Goal: Communication & Community: Share content

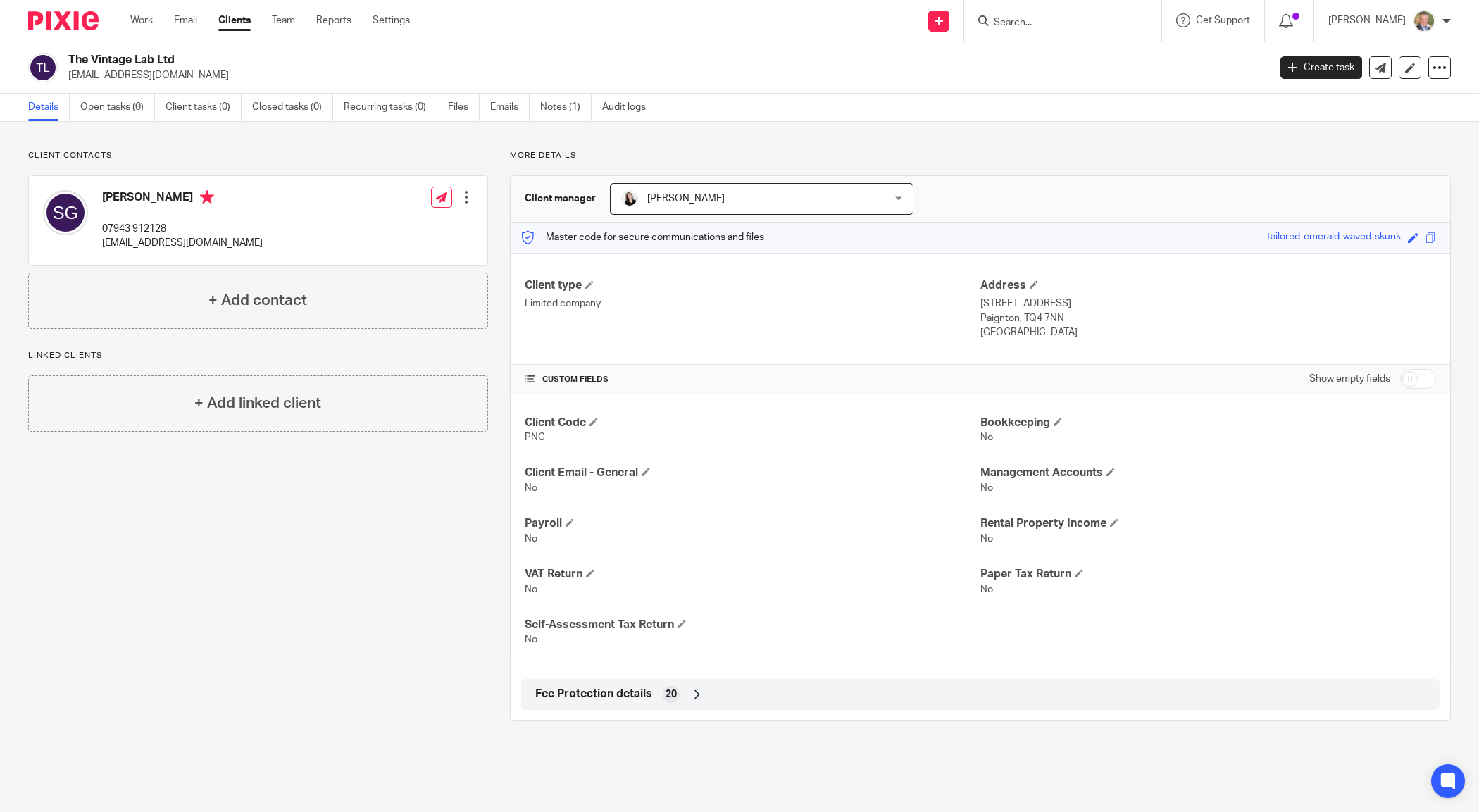
click at [1049, 21] on input "Search" at bounding box center [1056, 23] width 126 height 13
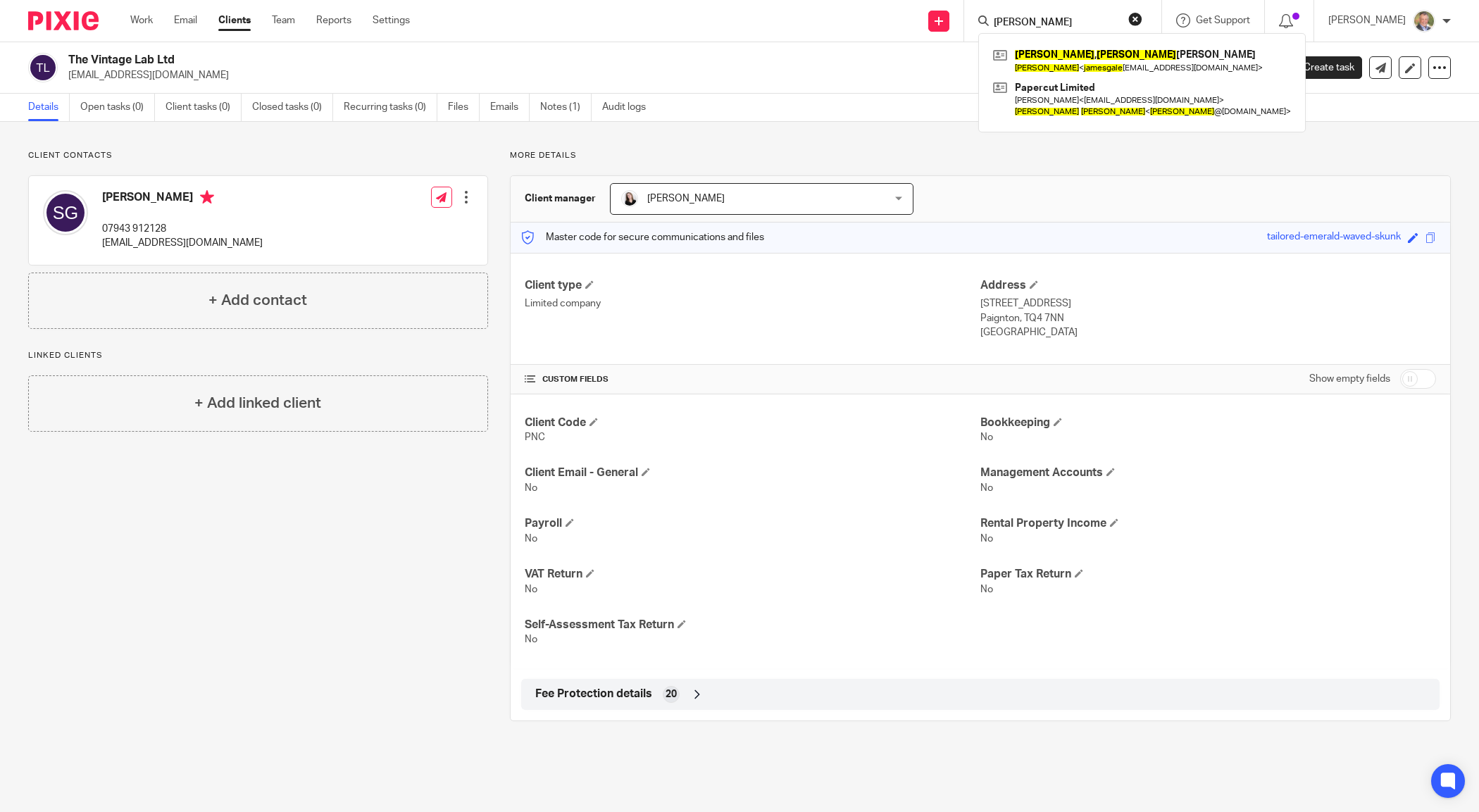
type input "james gale"
click button "submit" at bounding box center [0, 0] width 0 height 0
click at [1080, 59] on link at bounding box center [1142, 60] width 305 height 32
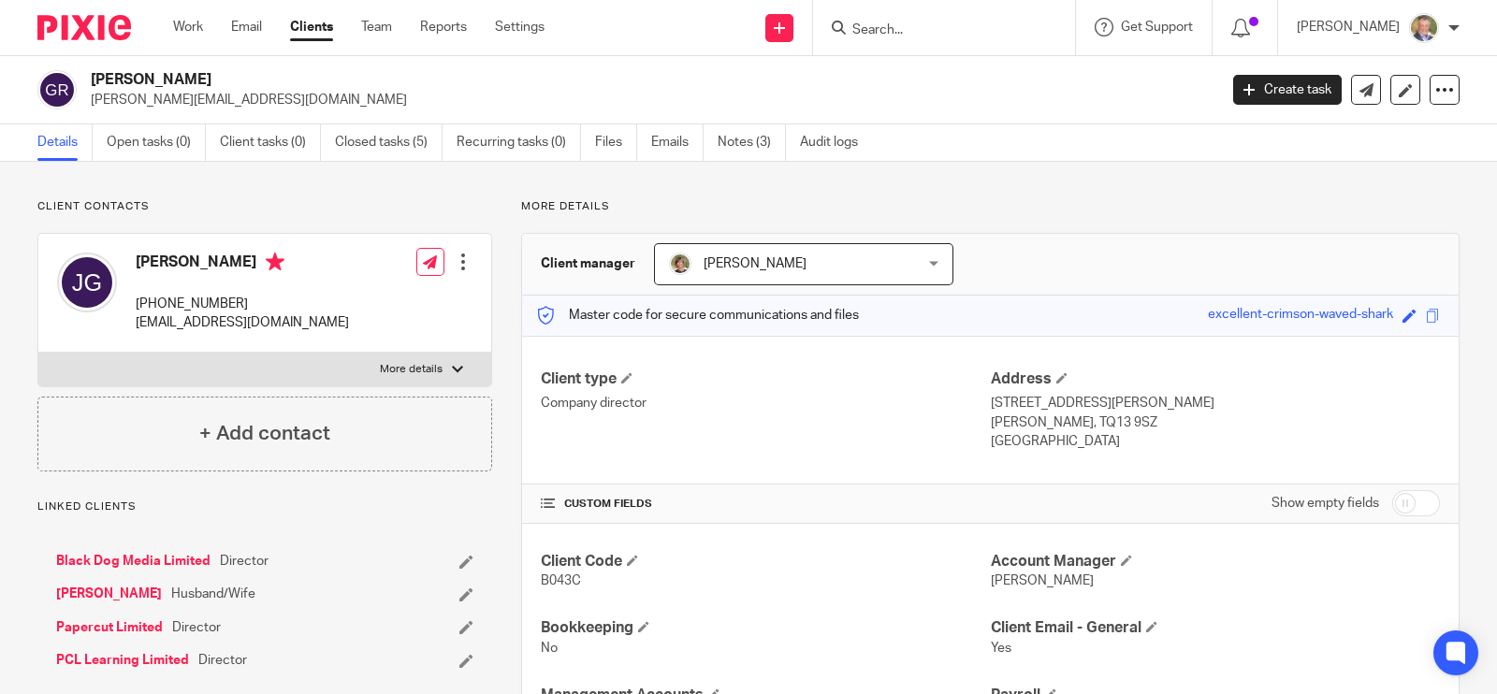
click at [940, 26] on input "Search" at bounding box center [935, 30] width 168 height 17
click at [914, 29] on input "Search" at bounding box center [935, 30] width 168 height 17
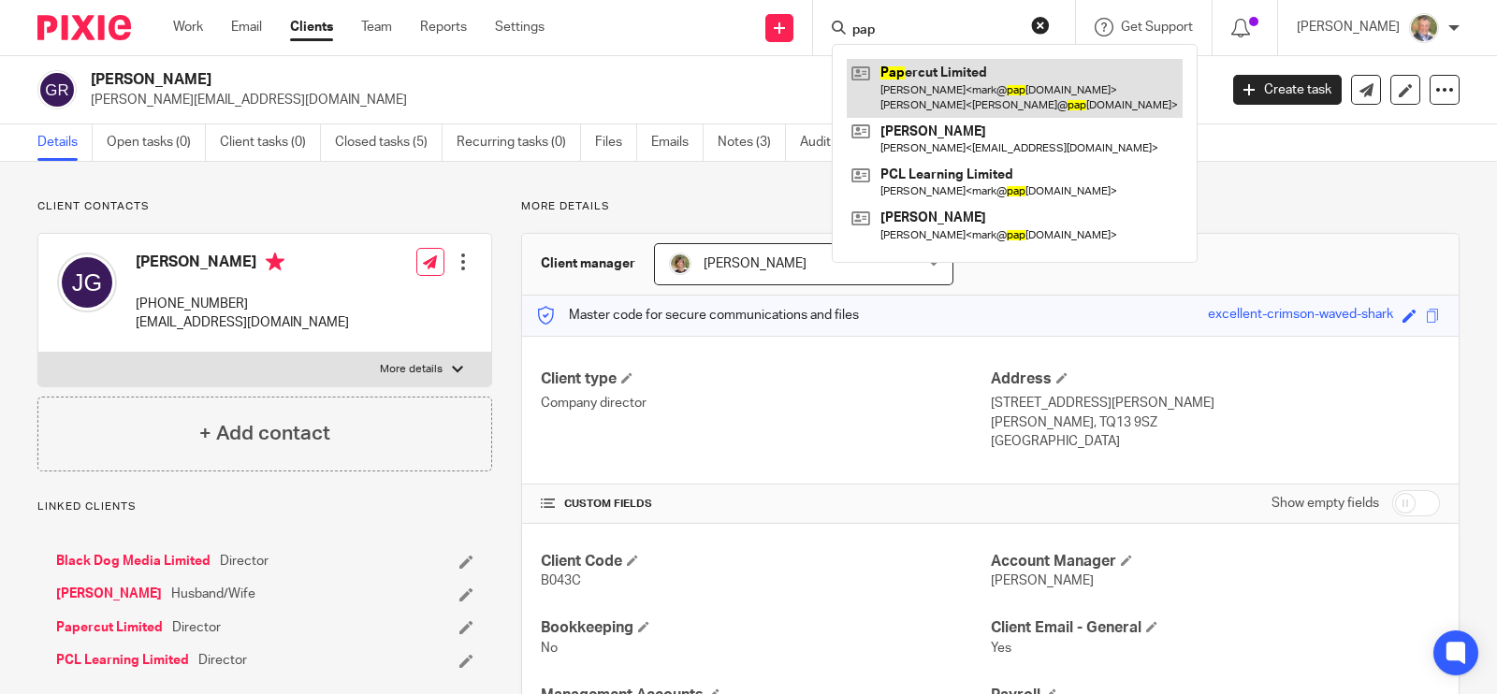
type input "pap"
click at [968, 70] on link at bounding box center [1015, 88] width 336 height 58
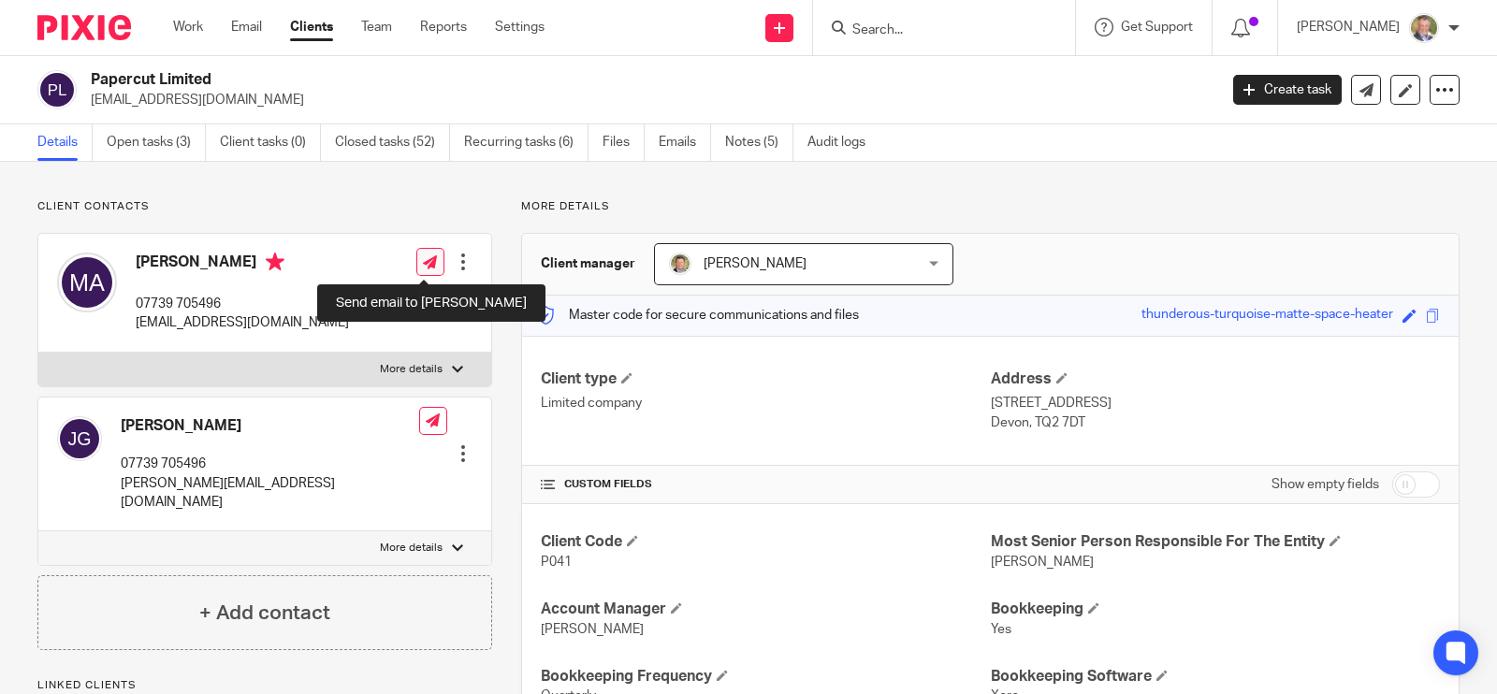
click at [423, 257] on icon at bounding box center [430, 262] width 14 height 14
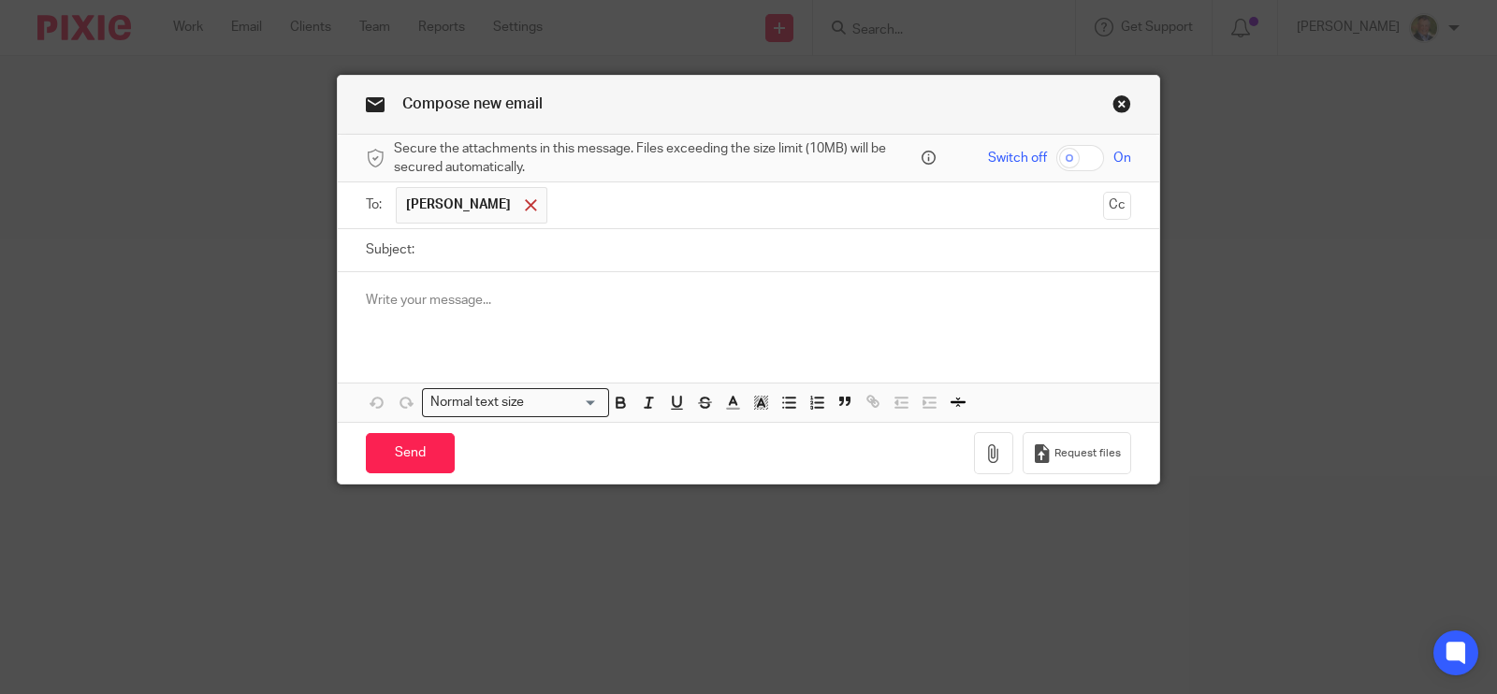
click at [525, 205] on span at bounding box center [531, 205] width 12 height 12
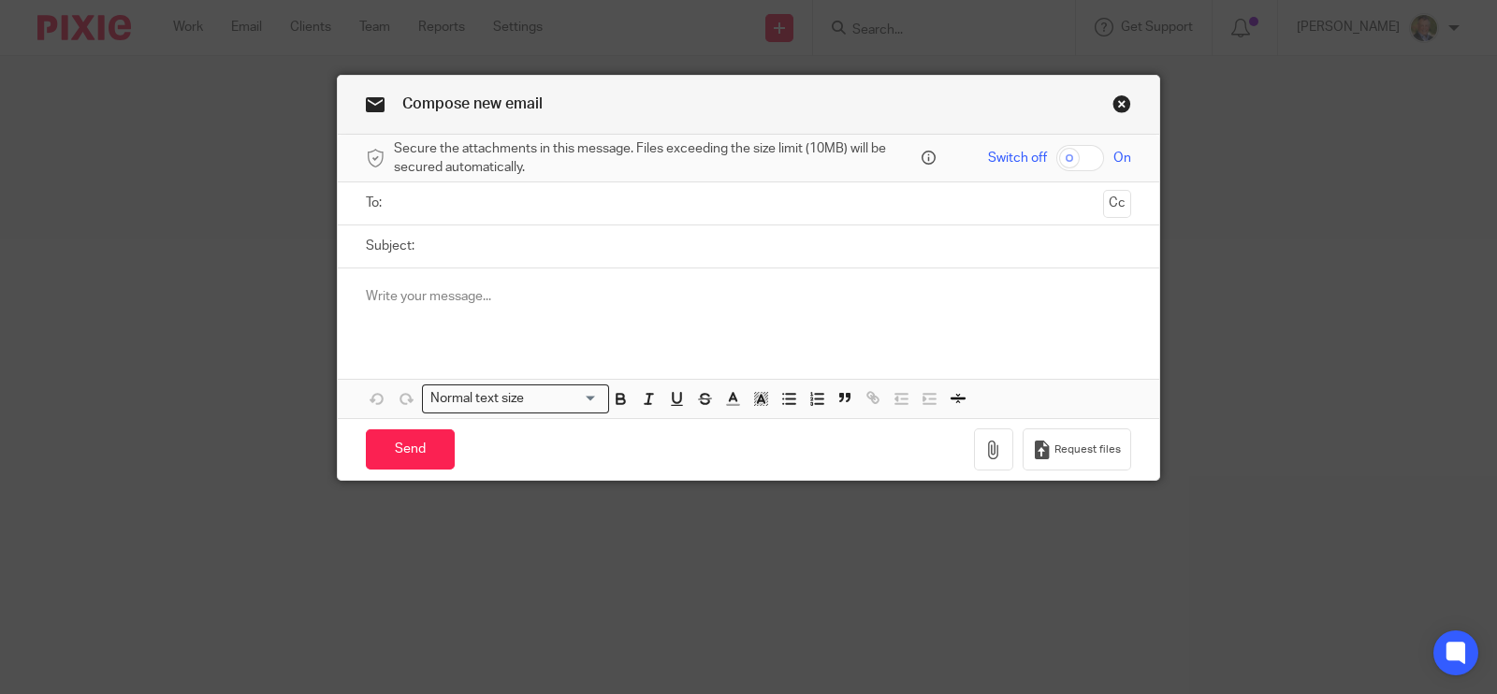
click at [405, 297] on p at bounding box center [748, 296] width 765 height 19
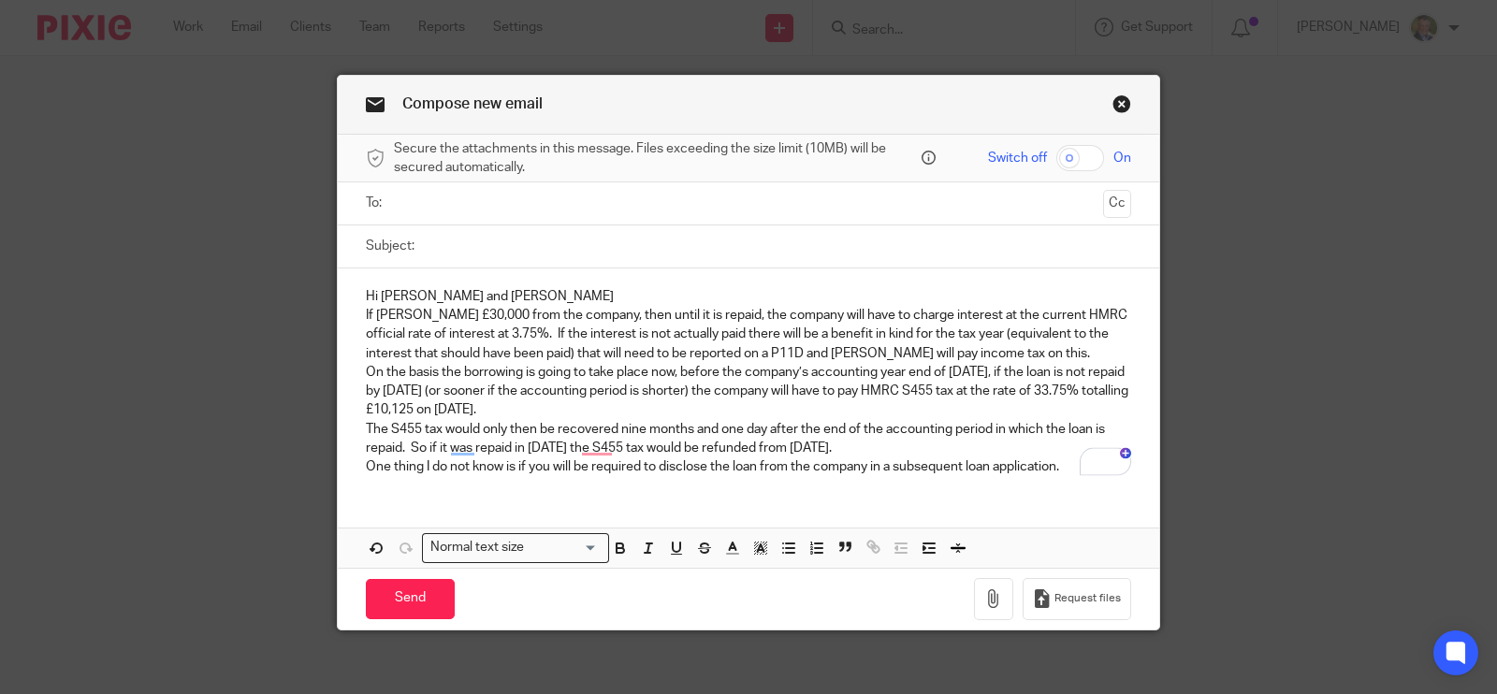
click at [491, 292] on p "Hi [PERSON_NAME] and [PERSON_NAME]" at bounding box center [748, 296] width 765 height 19
click at [351, 292] on div "Hi Jim and Mark If Jim borrows £30,000 from the company, then until it is repai…" at bounding box center [749, 380] width 822 height 223
click at [456, 292] on p "Hi Jim and Mark" at bounding box center [748, 296] width 765 height 19
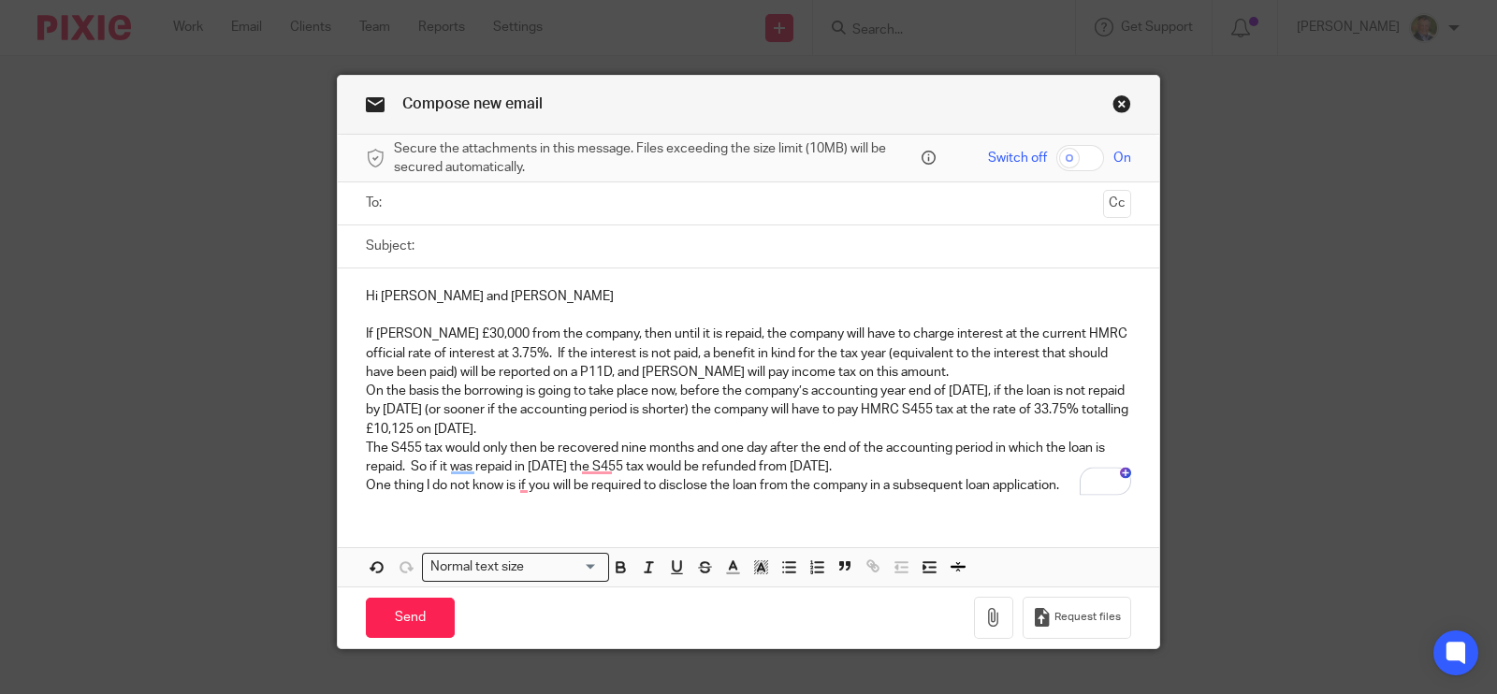
click at [908, 366] on p "If Jim borrows £30,000 from the company, then until it is repaid, the company w…" at bounding box center [748, 353] width 765 height 57
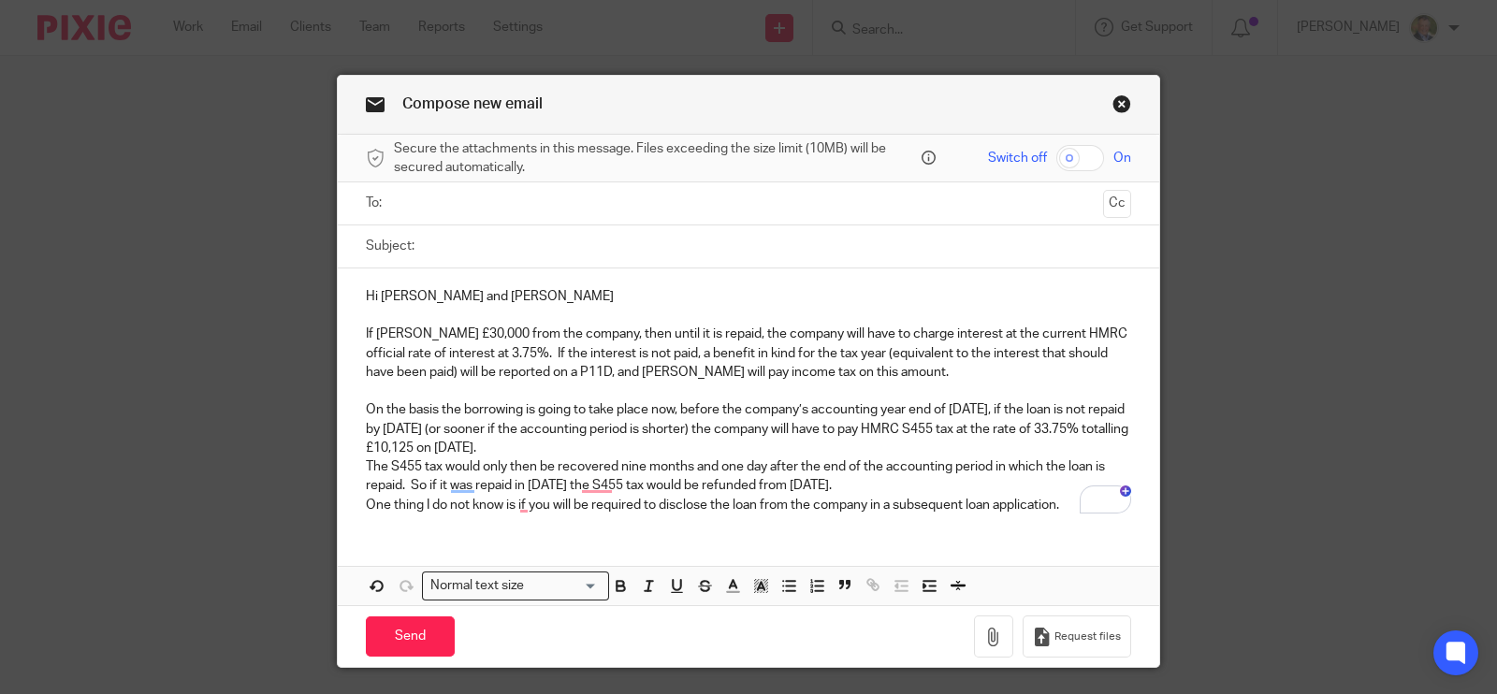
click at [730, 442] on p "On the basis the borrowing is going to take place now, before the company’s acc…" at bounding box center [748, 429] width 765 height 57
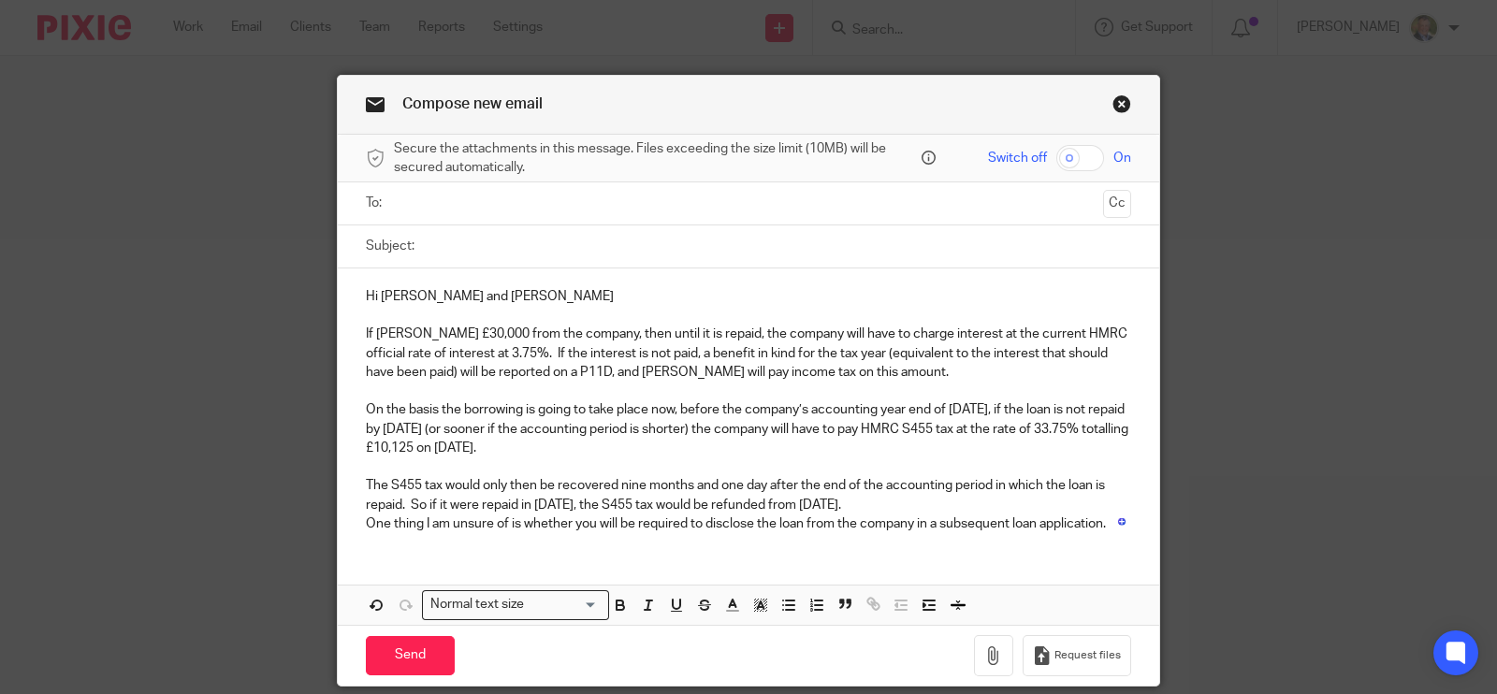
click at [940, 507] on p "The S455 tax would only then be recovered nine months and one day after the end…" at bounding box center [748, 495] width 765 height 38
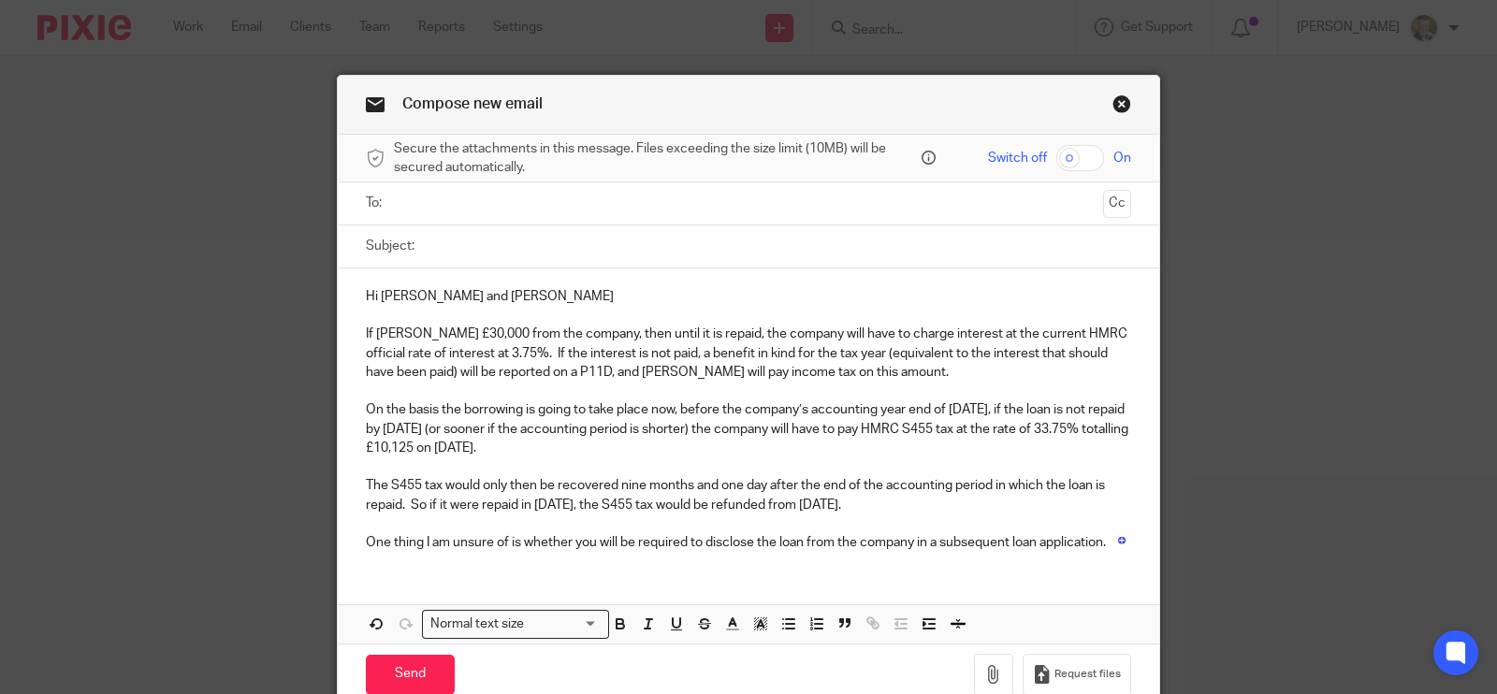
click at [707, 445] on p "On the basis the borrowing is going to take place now, before the company’s acc…" at bounding box center [748, 429] width 765 height 57
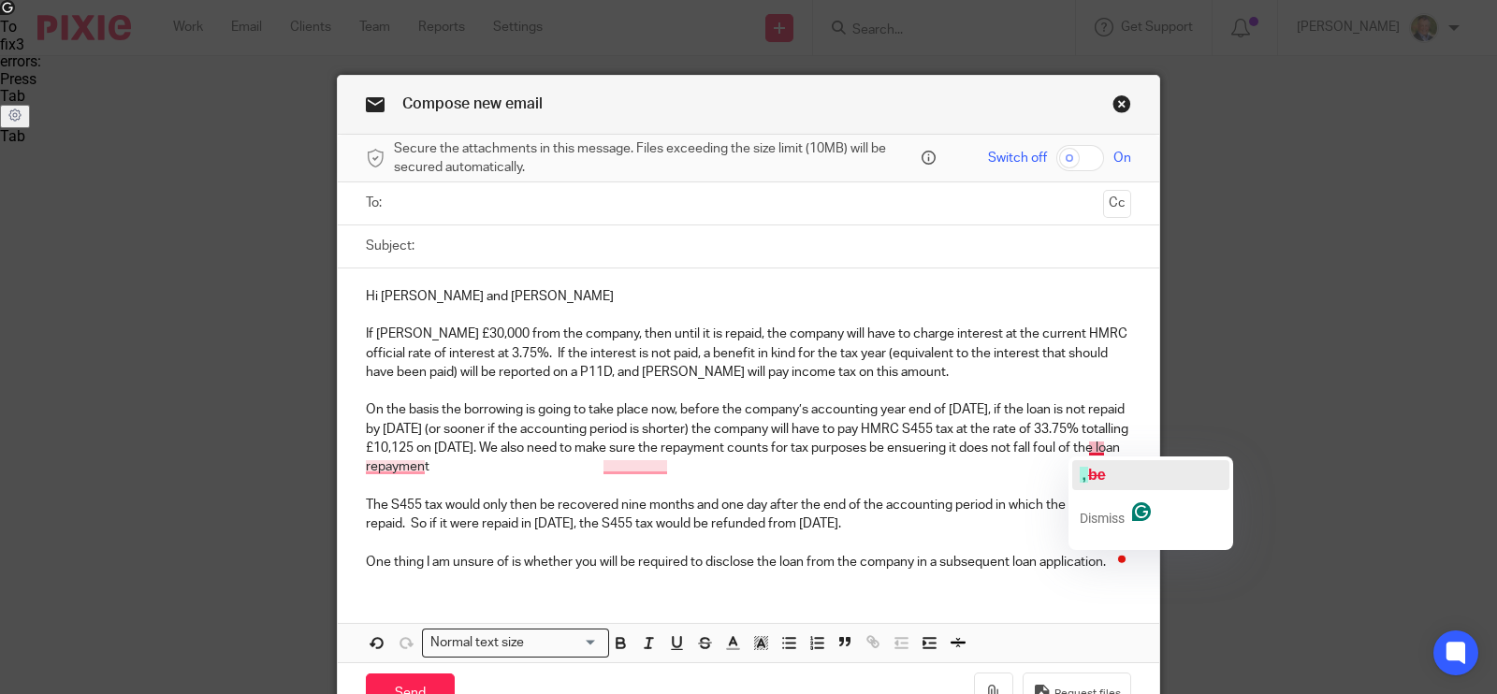
click at [1091, 474] on span "be" at bounding box center [1097, 475] width 18 height 16
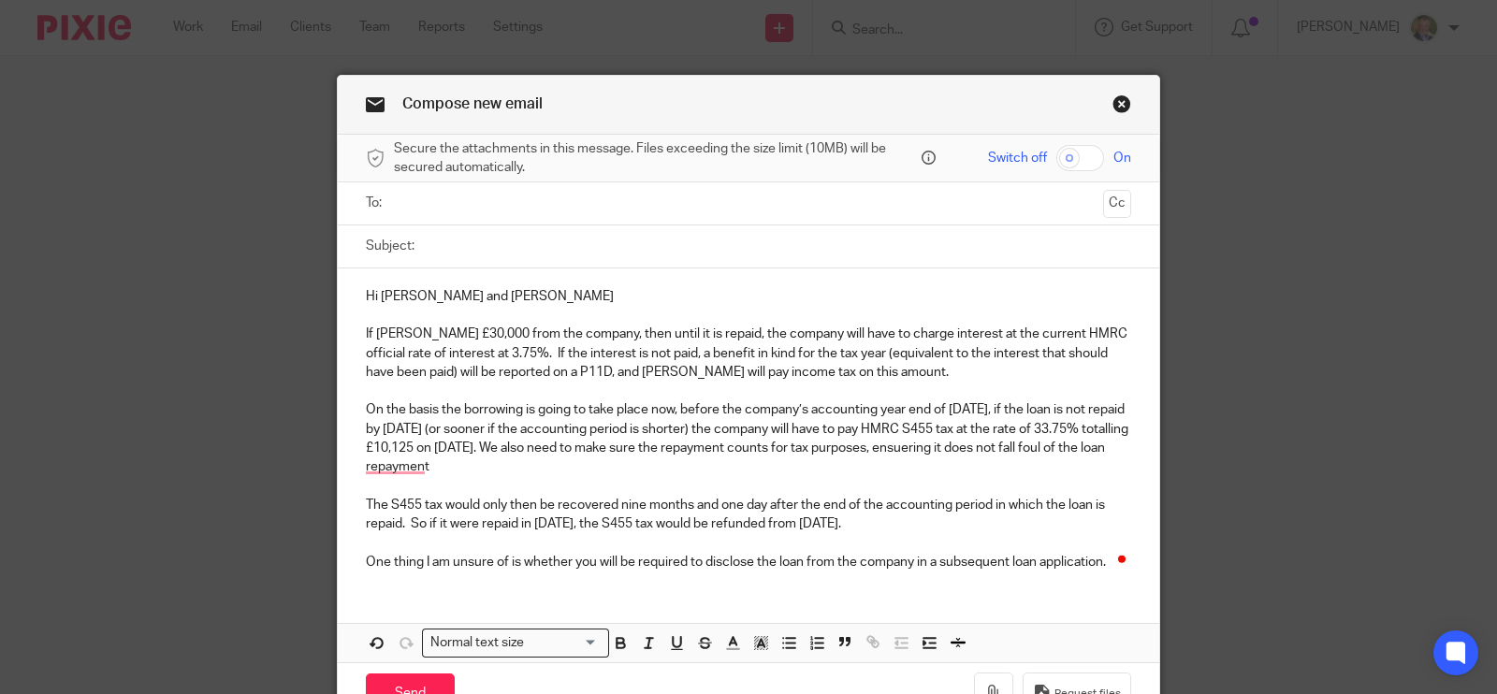
drag, startPoint x: 399, startPoint y: 468, endPoint x: 380, endPoint y: 470, distance: 18.8
click at [380, 470] on p "On the basis the borrowing is going to take place now, before the company’s acc…" at bounding box center [748, 439] width 765 height 76
click at [681, 468] on p "On the basis the borrowing is going to take place now, before the company’s acc…" at bounding box center [748, 439] width 765 height 76
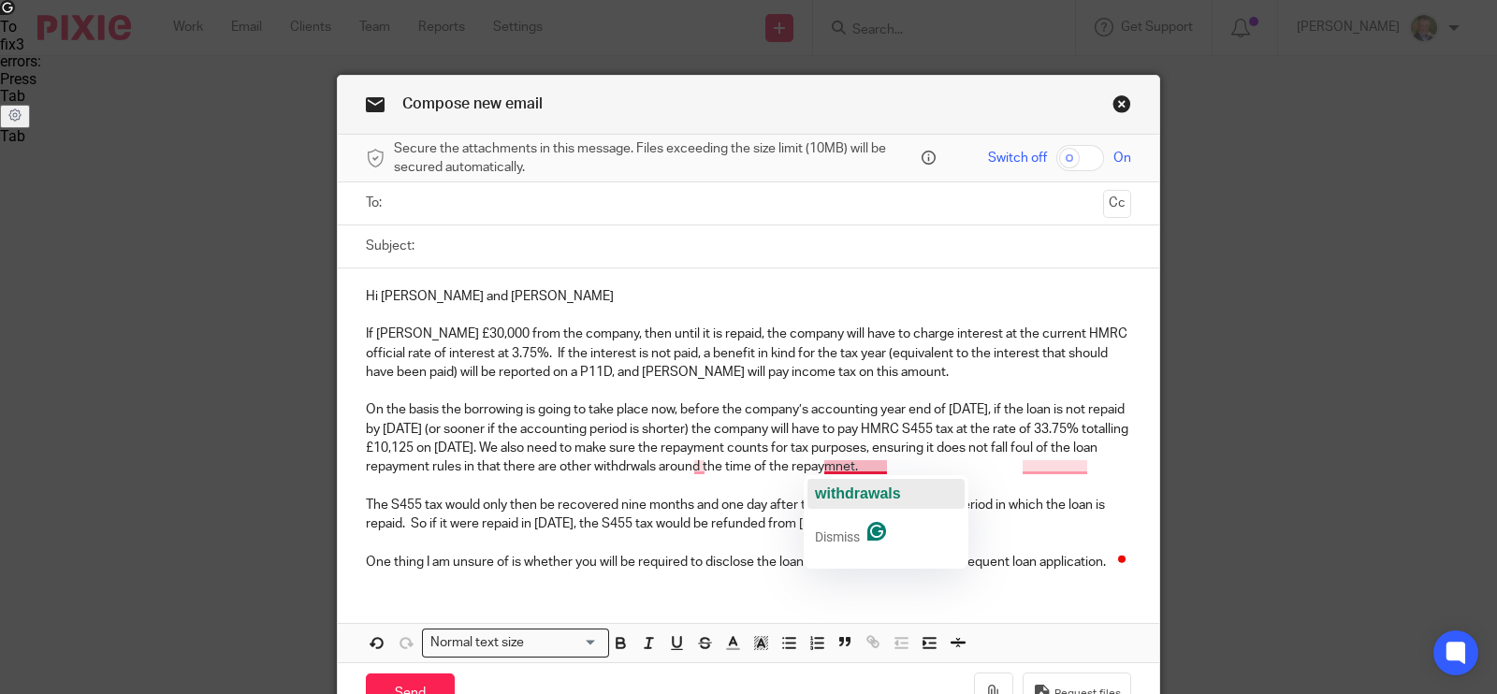
click at [855, 491] on span "withdrawals" at bounding box center [858, 494] width 86 height 16
click at [1054, 465] on p "On the basis the borrowing is going to take place now, before the company’s acc…" at bounding box center [748, 439] width 765 height 76
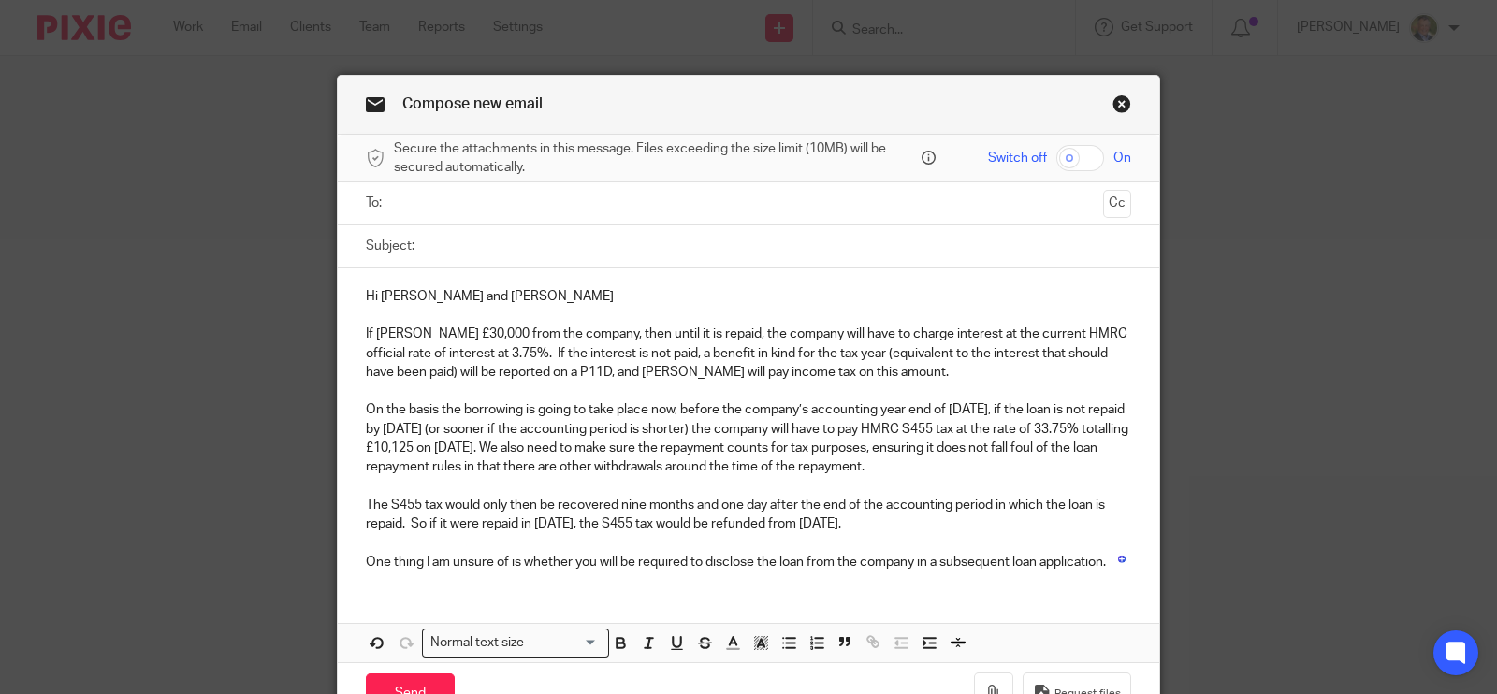
scroll to position [104, 0]
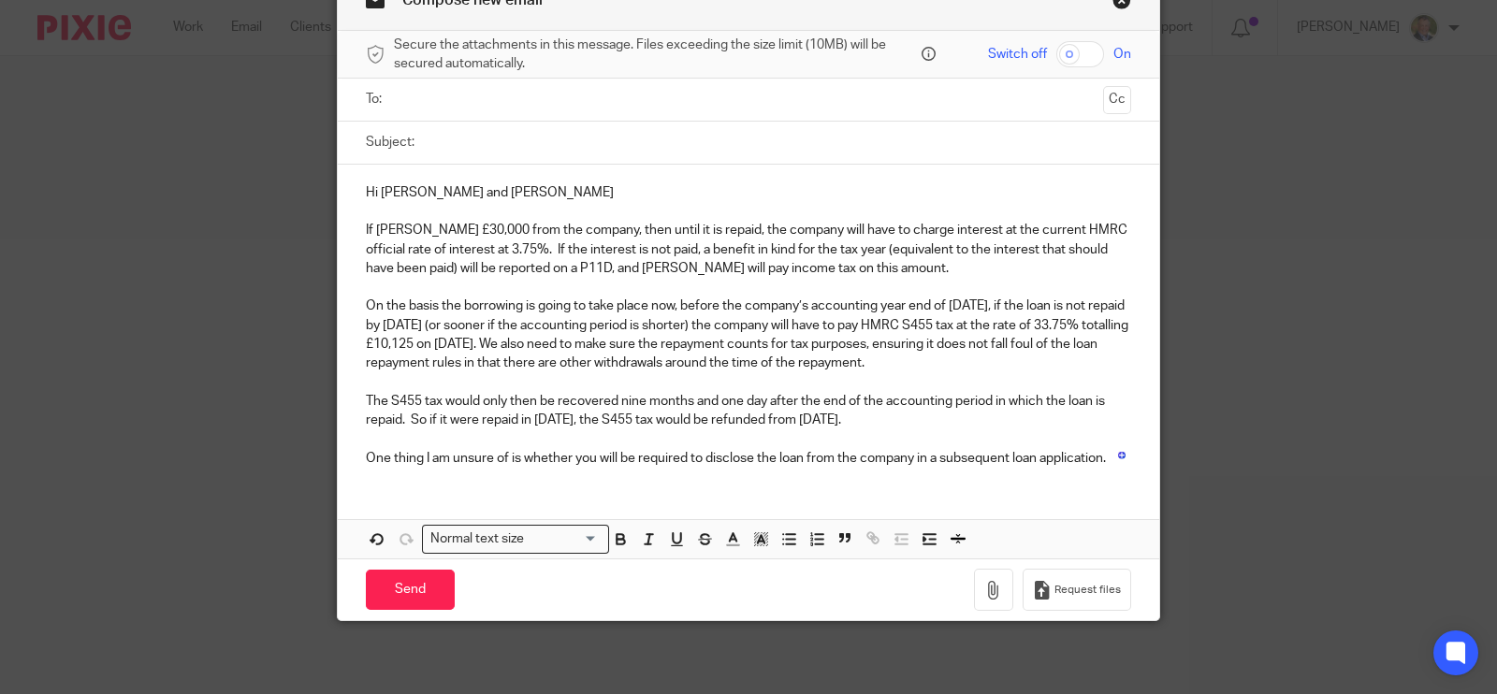
click at [1117, 456] on div "Open Grammarly." at bounding box center [1121, 455] width 9 height 9
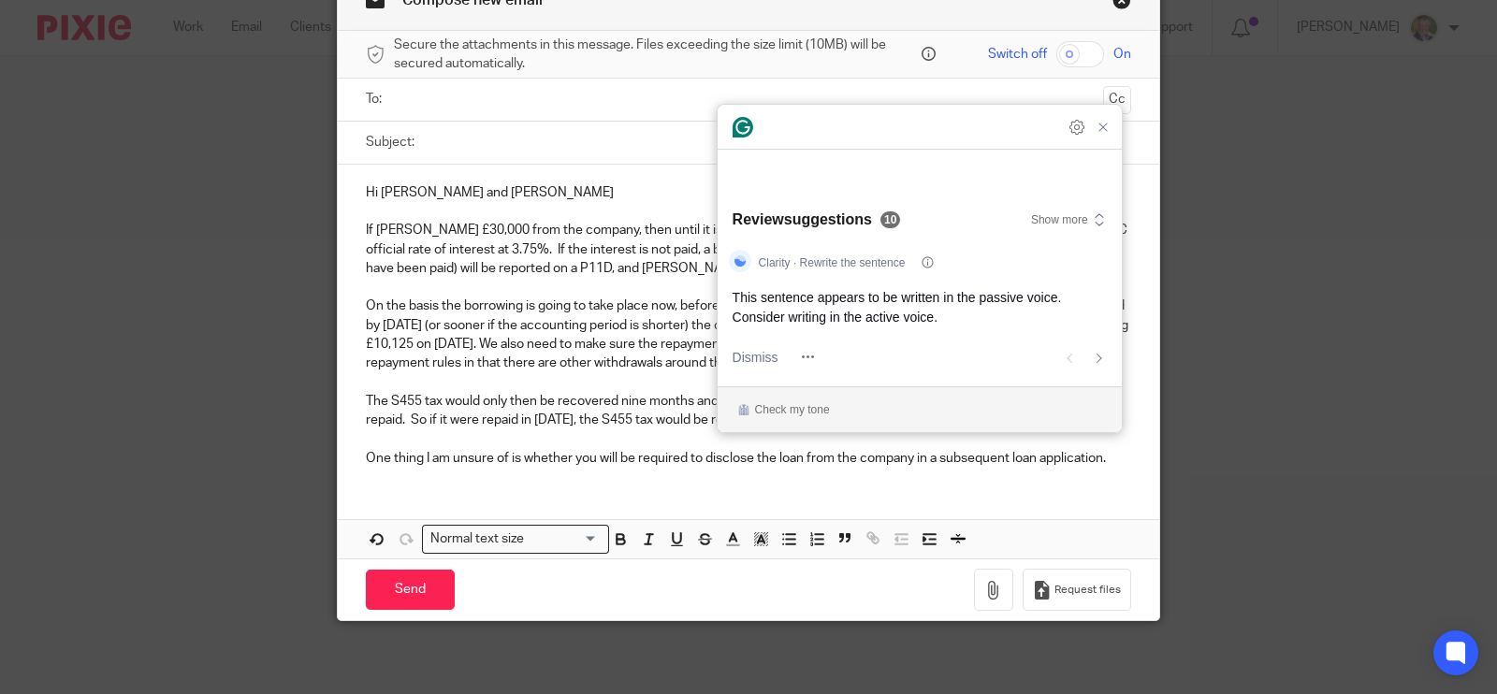
click at [1106, 456] on p "One thing I am unsure of is whether you will be required to disclose the loan f…" at bounding box center [748, 458] width 765 height 19
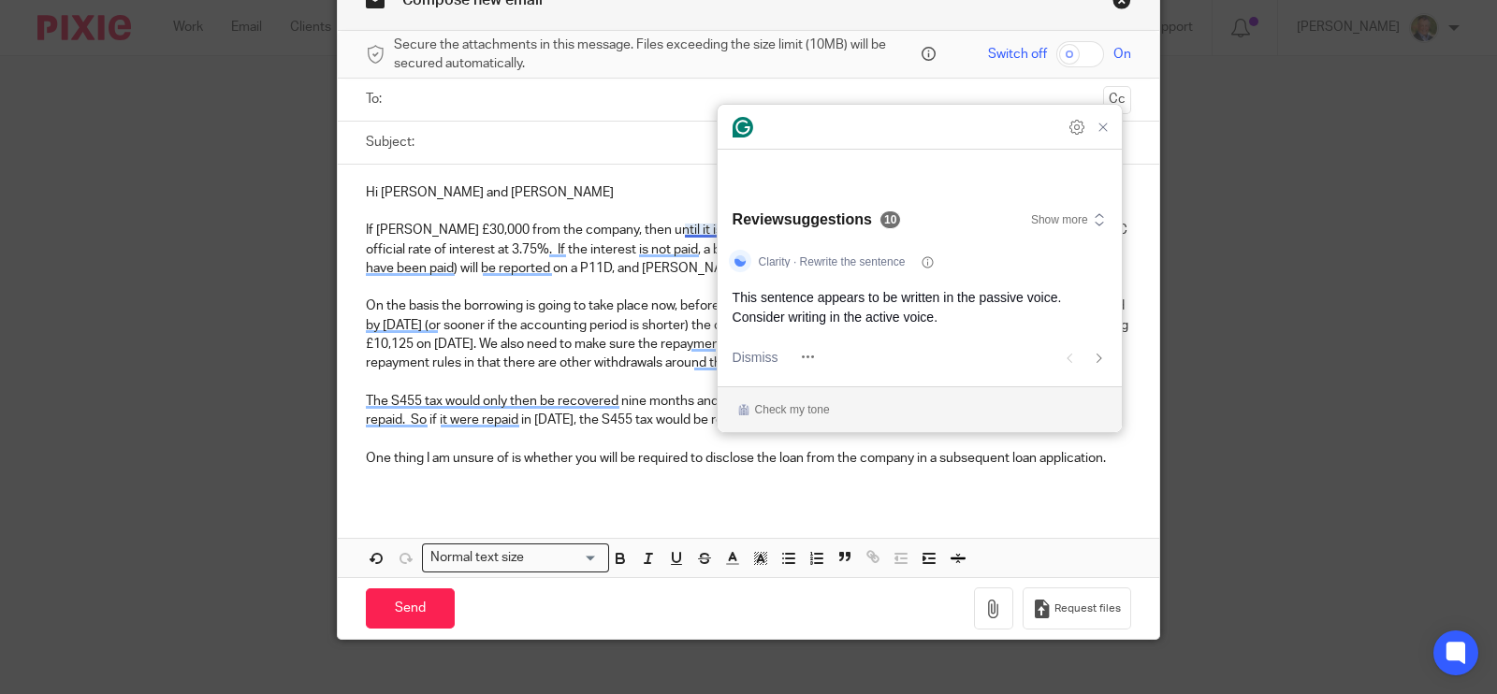
click at [560, 313] on p "On the basis the borrowing is going to take place now, before the company’s acc…" at bounding box center [748, 335] width 765 height 76
click at [582, 278] on p "To enrich screen reader interactions, please activate Accessibility in Grammarl…" at bounding box center [748, 287] width 765 height 19
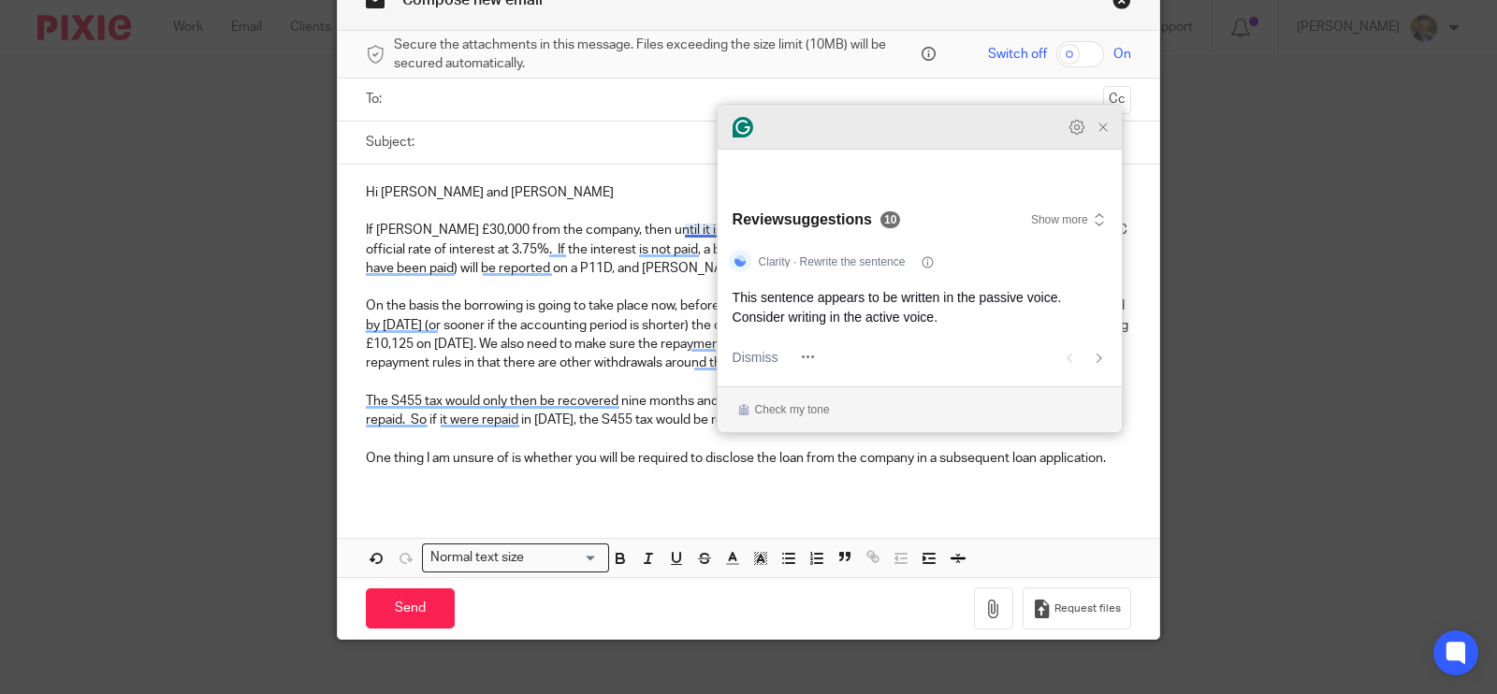
click at [1104, 131] on icon "Close Grammarly Assistant" at bounding box center [1103, 127] width 7 height 7
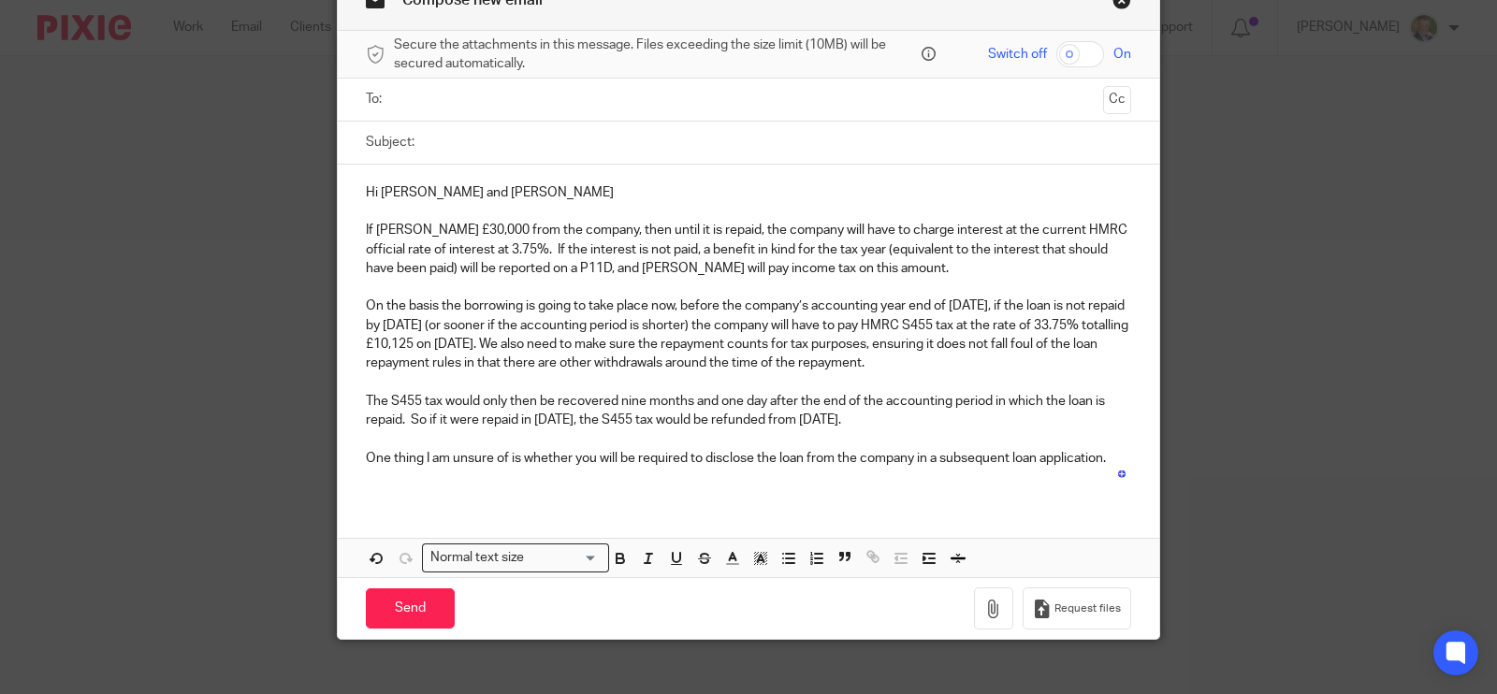
click at [487, 138] on input "Subject:" at bounding box center [777, 143] width 707 height 42
type input "Jim borrowimng from the company"
click at [685, 165] on div "Hi Jim and Mark If Jim borrows £30,000 from the company, then until it is repai…" at bounding box center [749, 333] width 822 height 336
click at [398, 479] on p "To enrich screen reader interactions, please activate Accessibility in Grammarl…" at bounding box center [748, 477] width 765 height 19
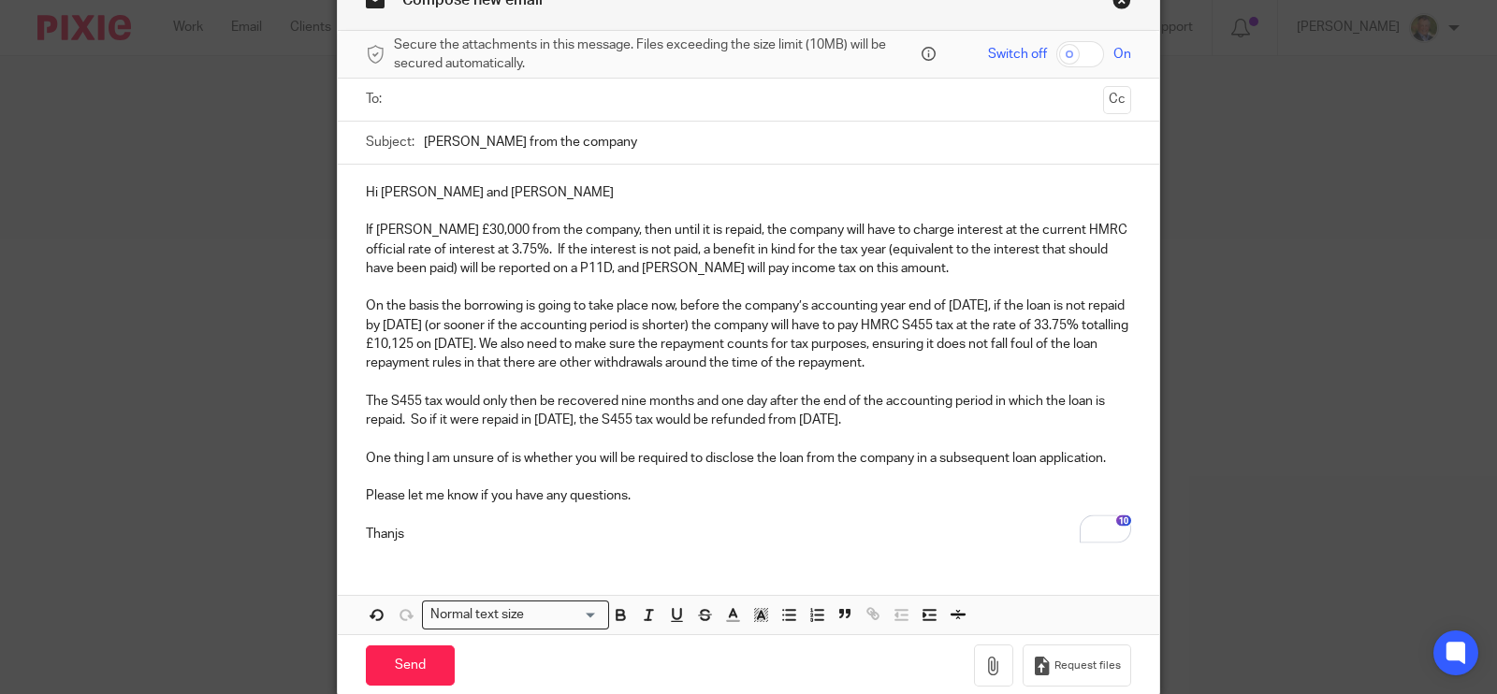
scroll to position [0, 0]
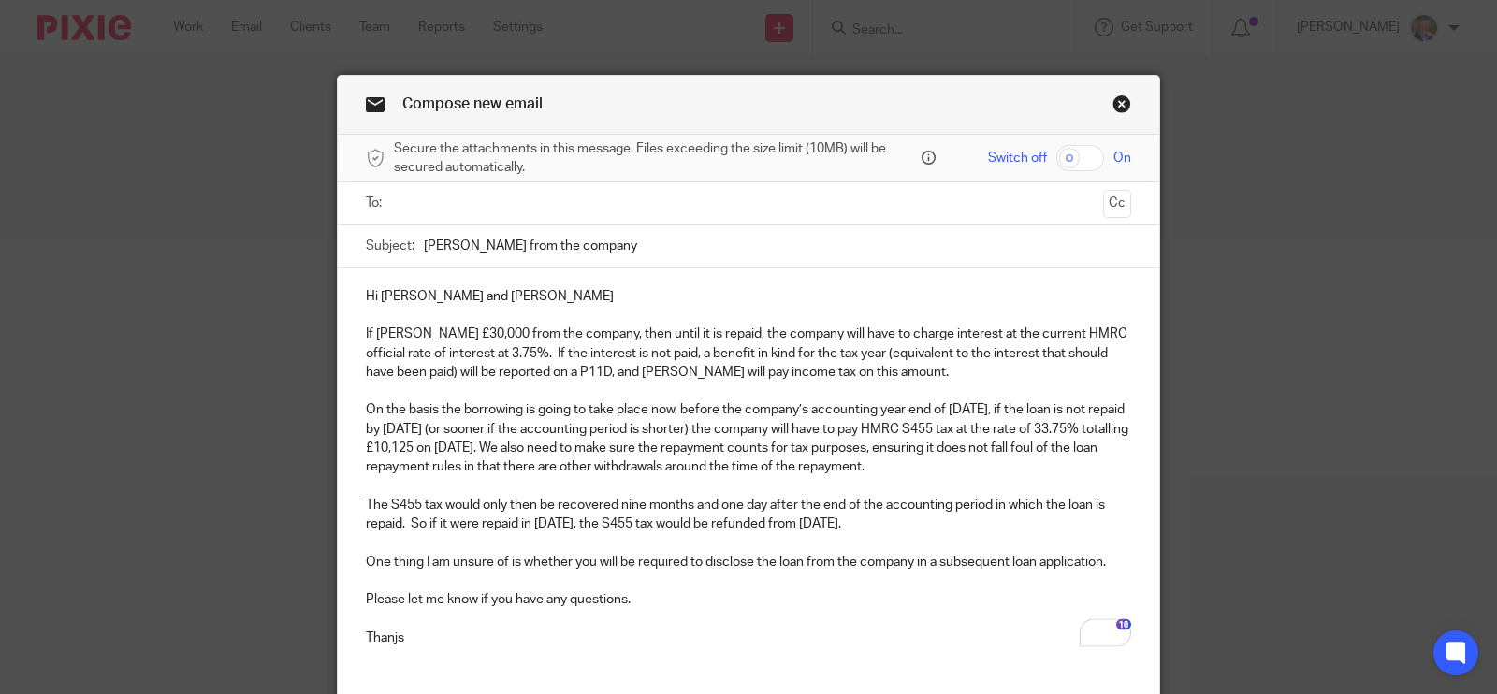
click at [450, 203] on input "text" at bounding box center [748, 204] width 695 height 22
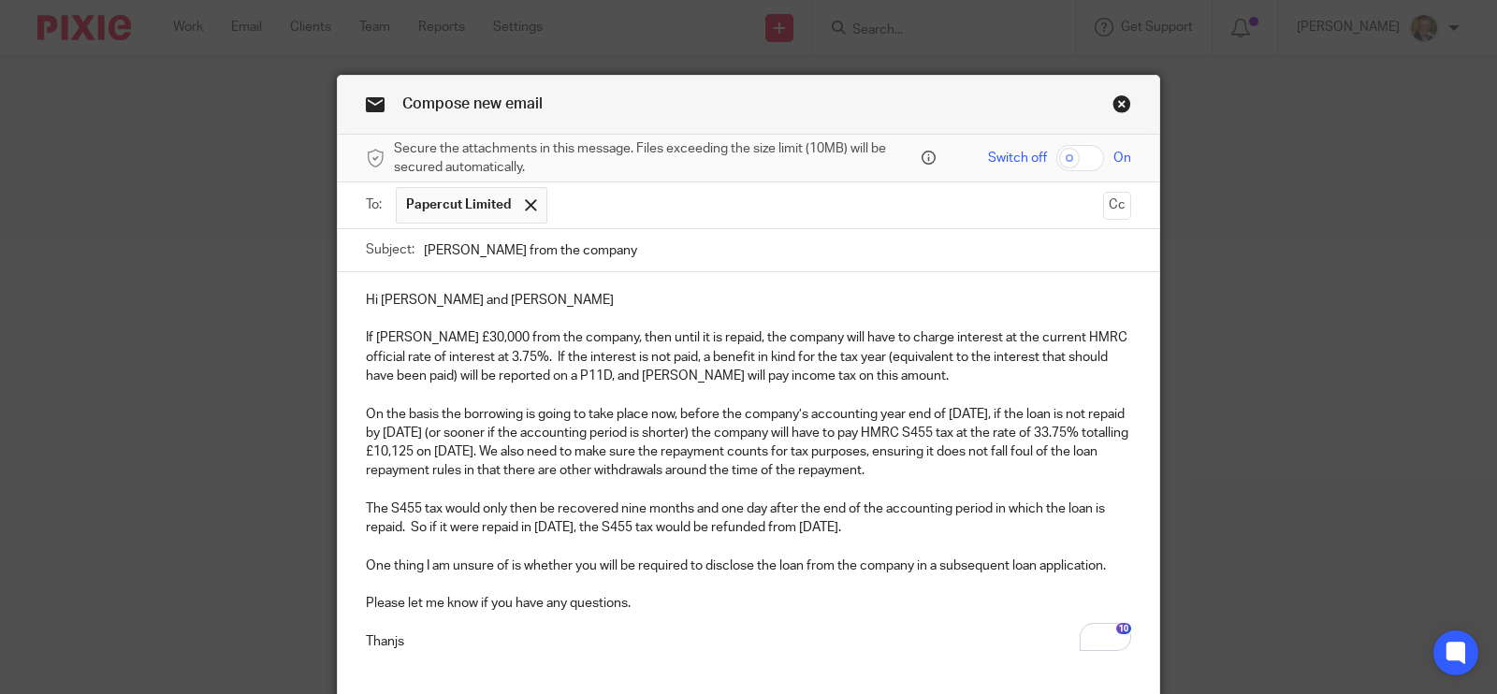
click at [600, 210] on input "text" at bounding box center [826, 205] width 538 height 36
click at [1115, 207] on button "Cc" at bounding box center [1117, 206] width 28 height 28
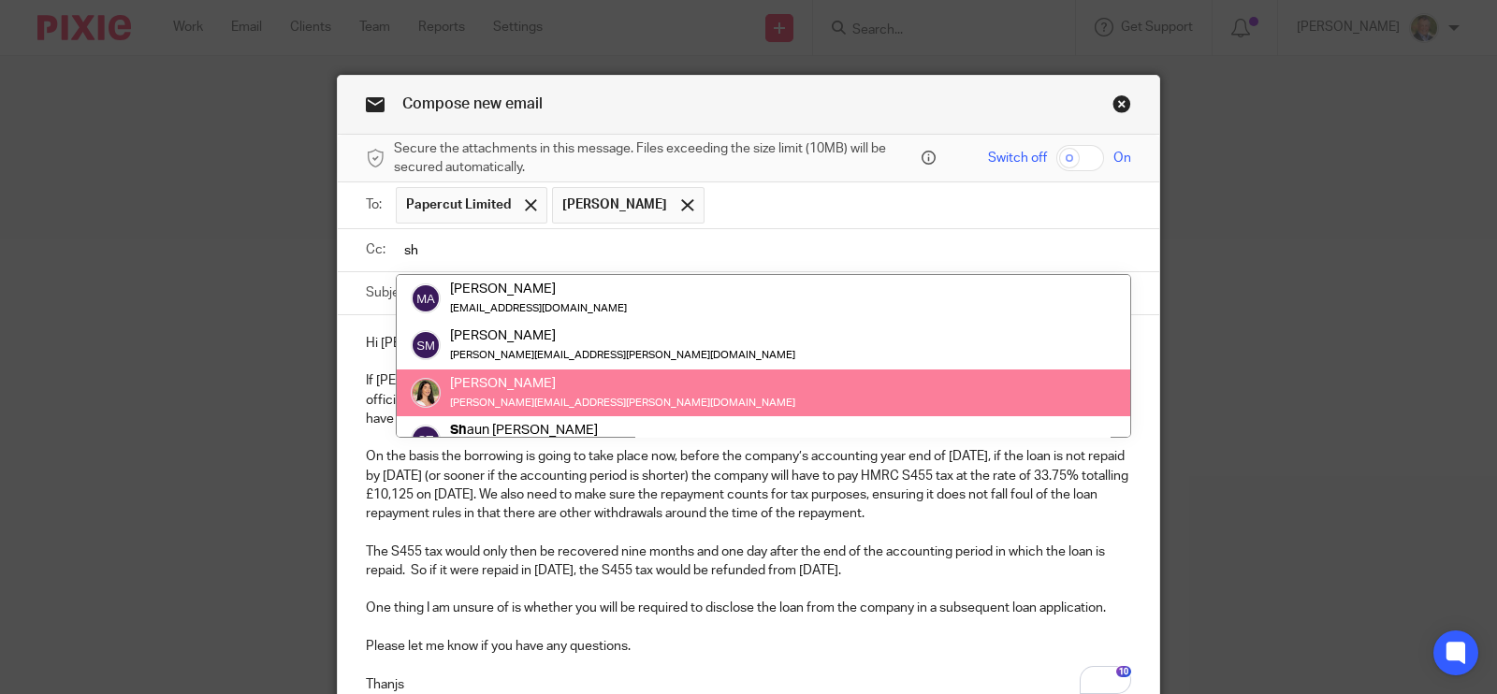
type input "sh"
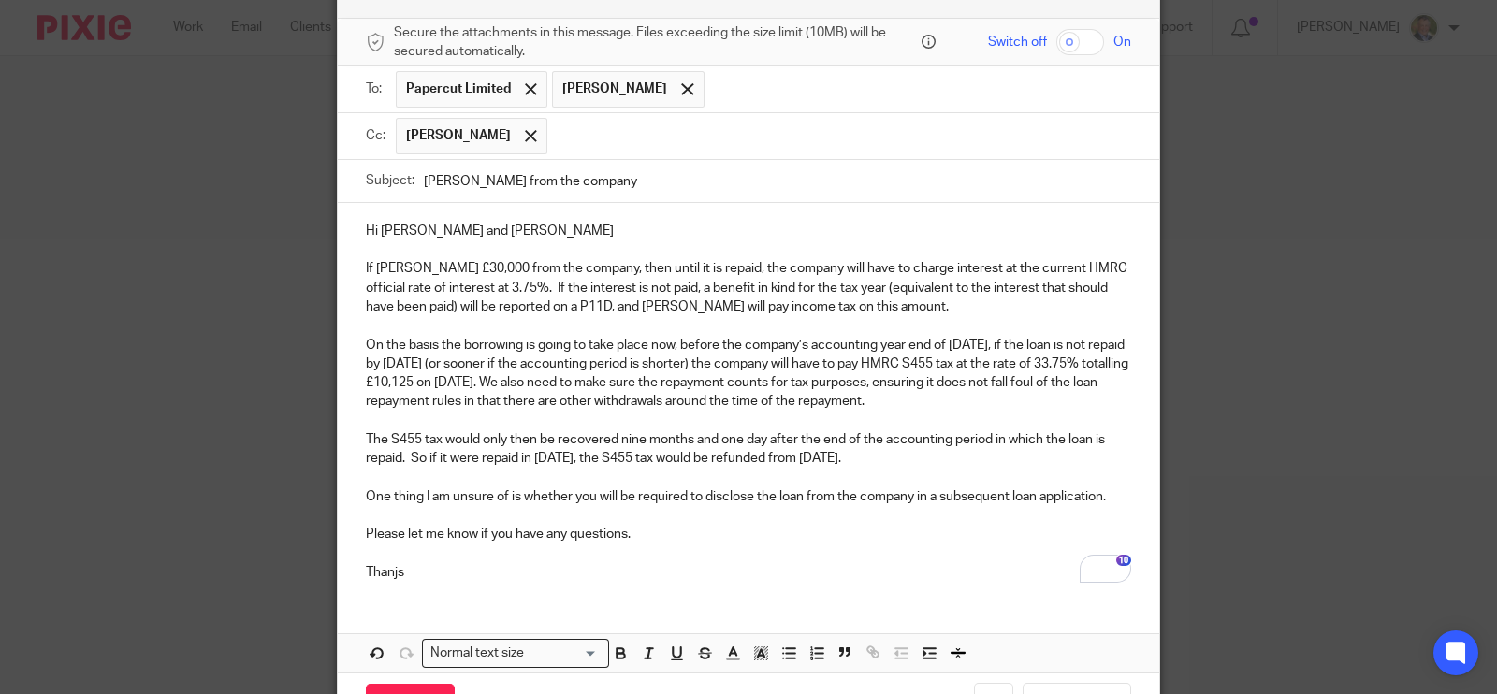
scroll to position [232, 0]
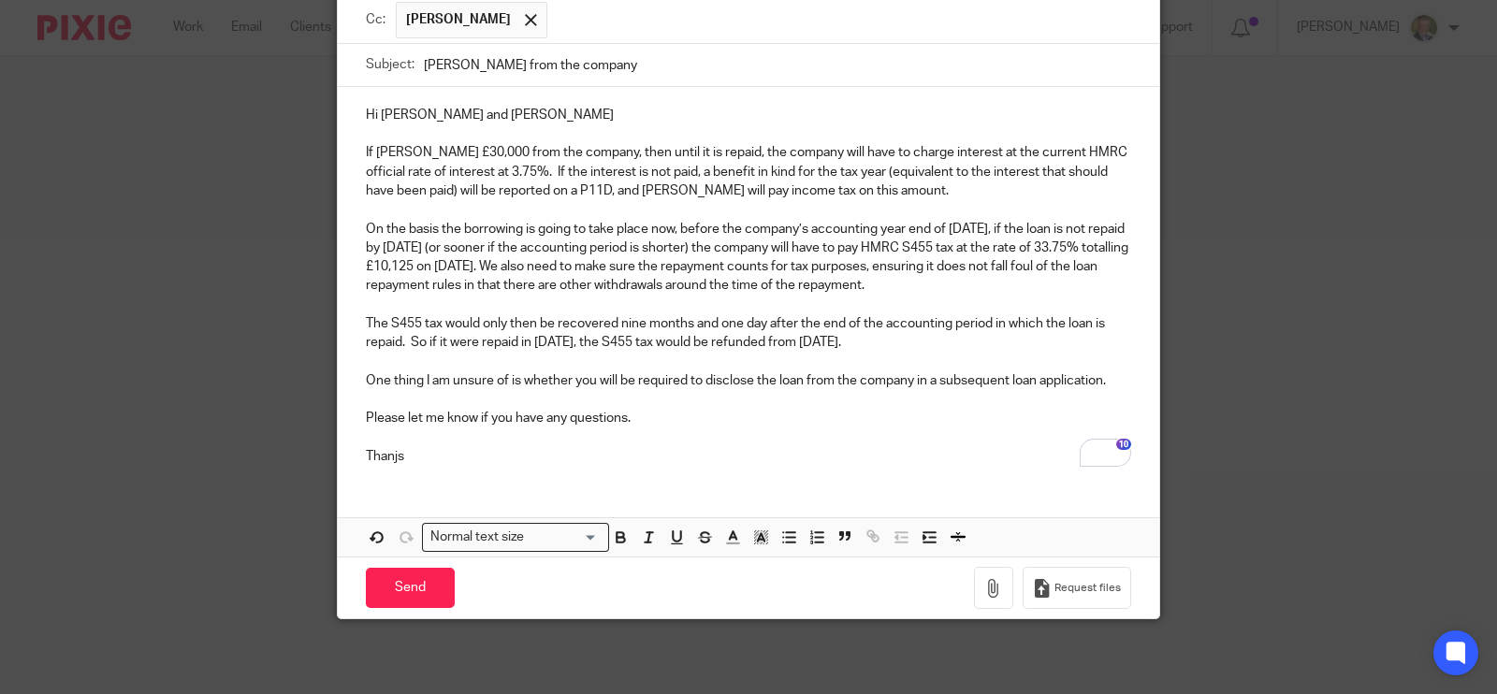
click at [430, 451] on p "Thanjs" at bounding box center [748, 456] width 765 height 19
click at [388, 453] on p "Thanjs" at bounding box center [748, 456] width 765 height 19
click at [550, 442] on p "To enrich screen reader interactions, please activate Accessibility in Grammarl…" at bounding box center [748, 437] width 765 height 19
click at [499, 459] on p "Thanks" at bounding box center [748, 456] width 765 height 19
click at [422, 577] on input "Send" at bounding box center [410, 588] width 89 height 40
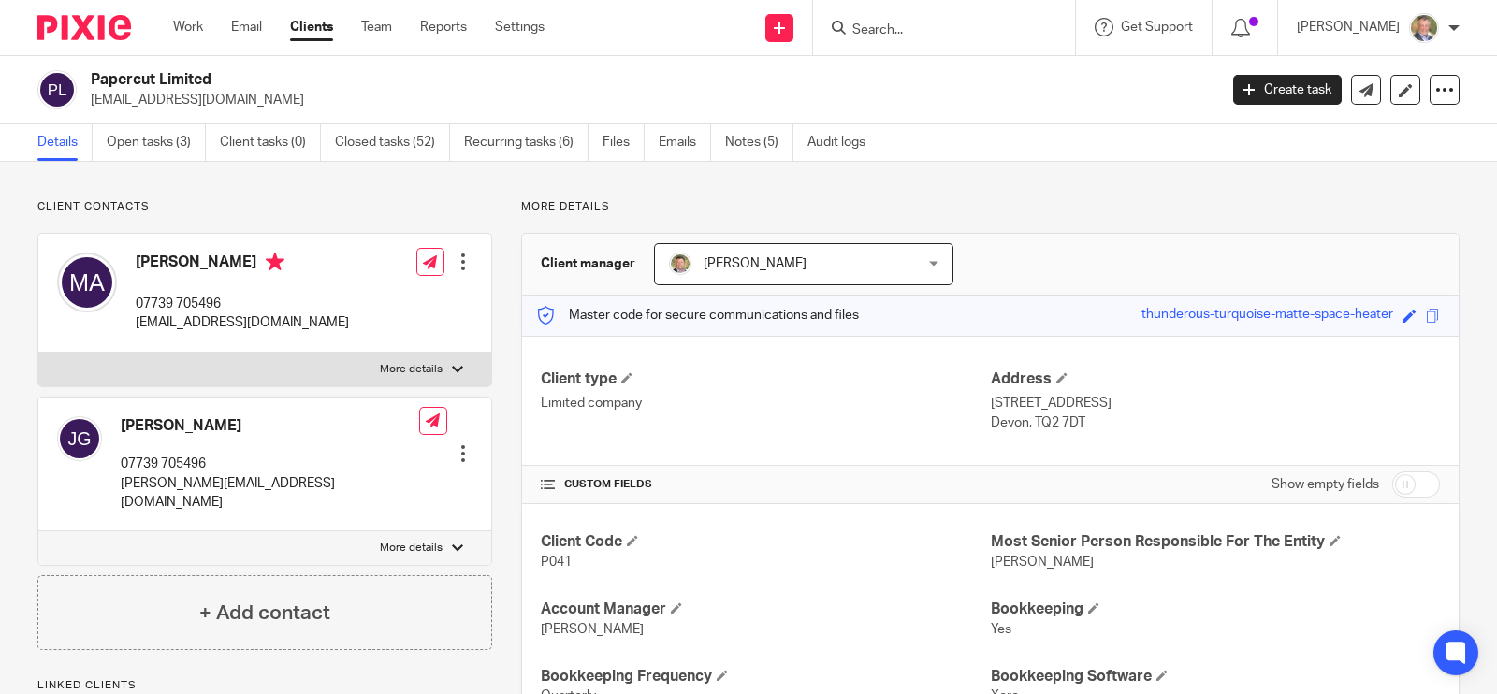
click at [900, 26] on input "Search" at bounding box center [935, 30] width 168 height 17
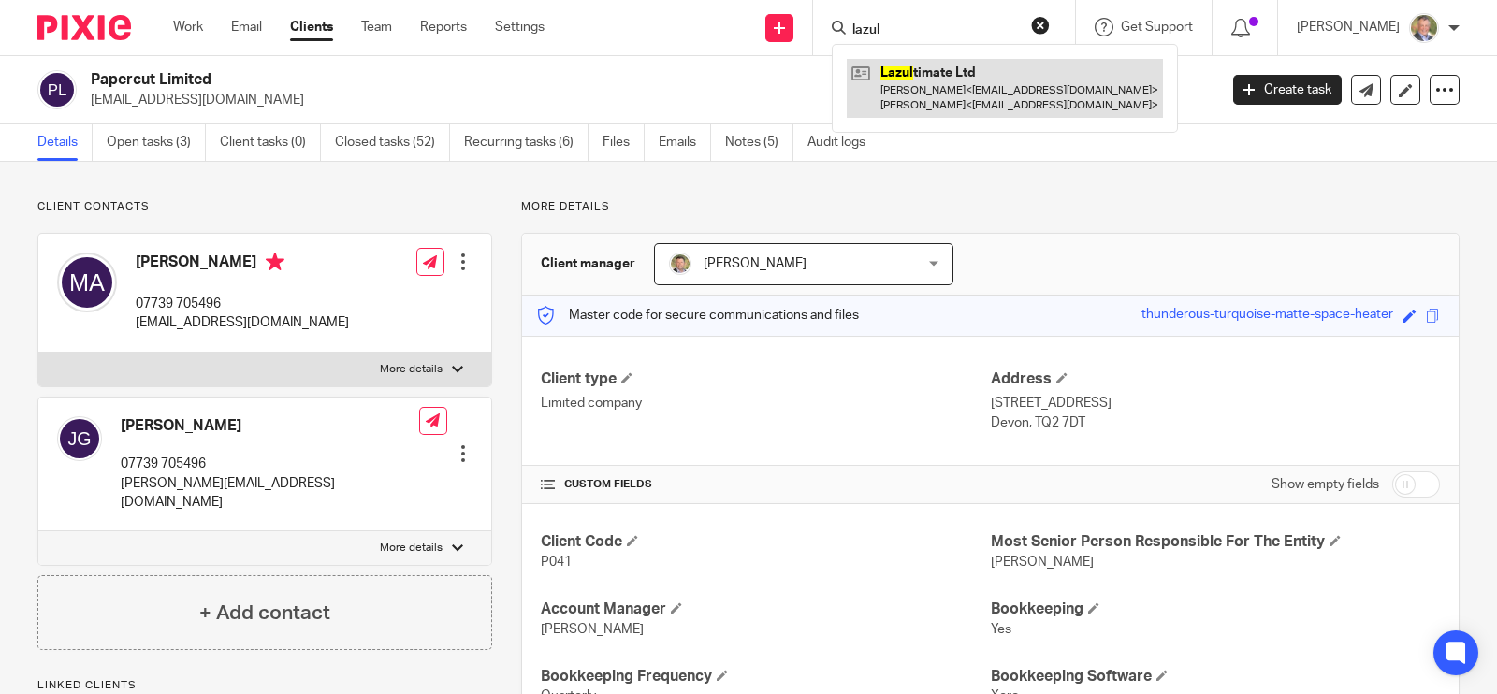
type input "lazul"
click at [984, 86] on link at bounding box center [1005, 88] width 316 height 58
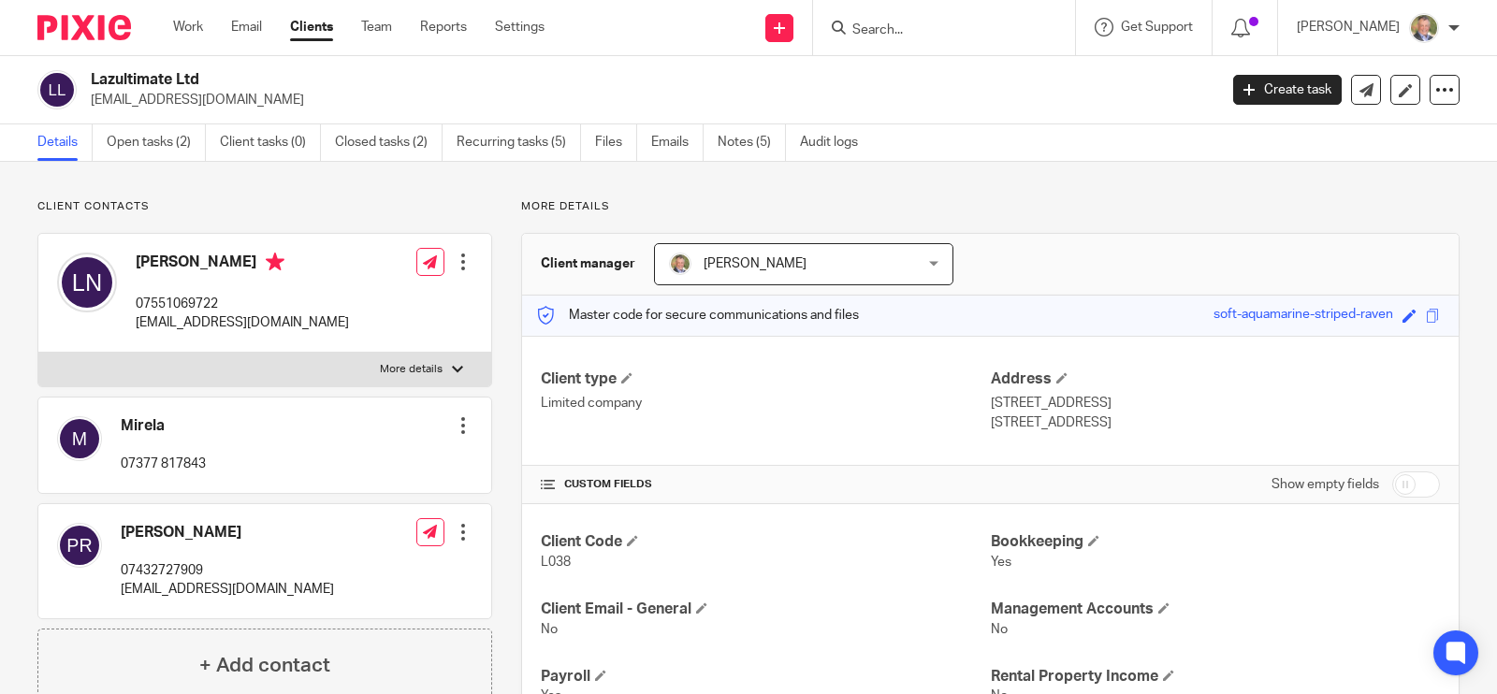
click at [751, 144] on link "Notes (5)" at bounding box center [752, 142] width 68 height 36
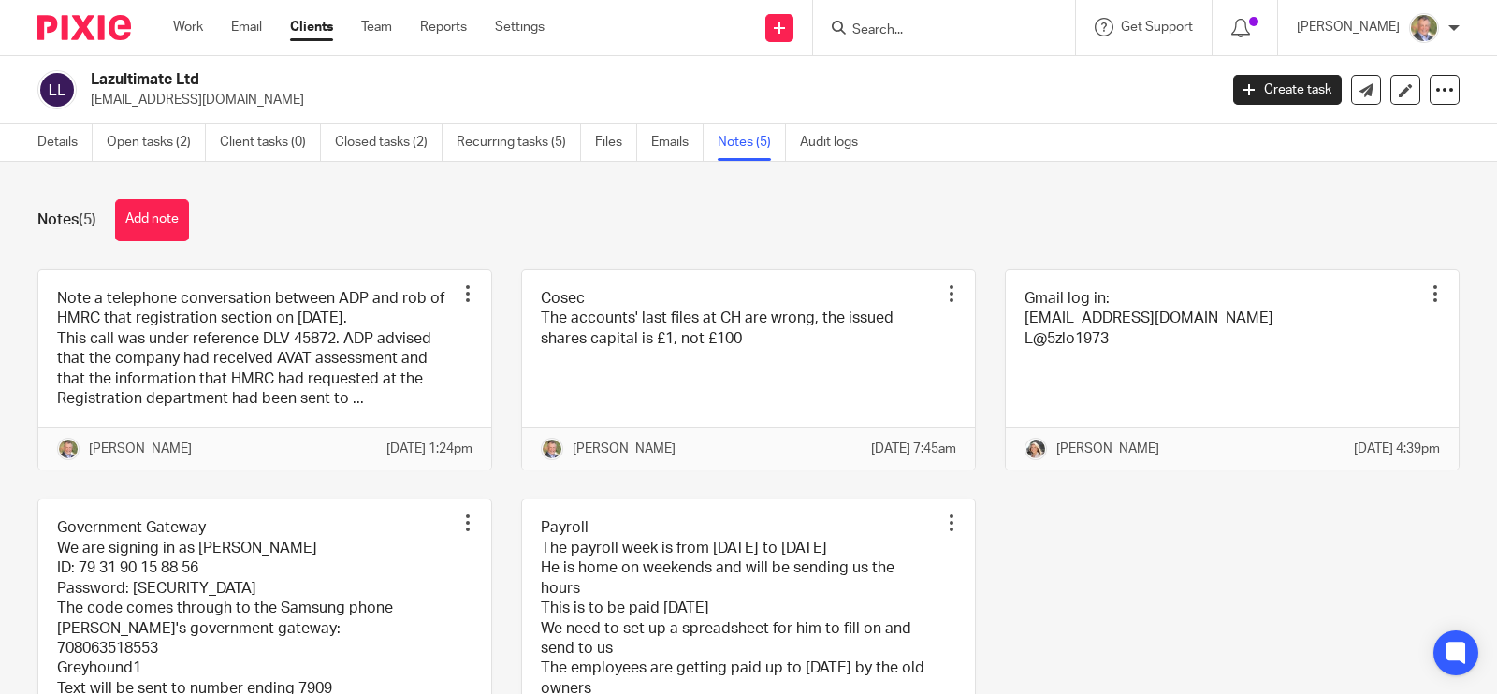
scroll to position [116, 0]
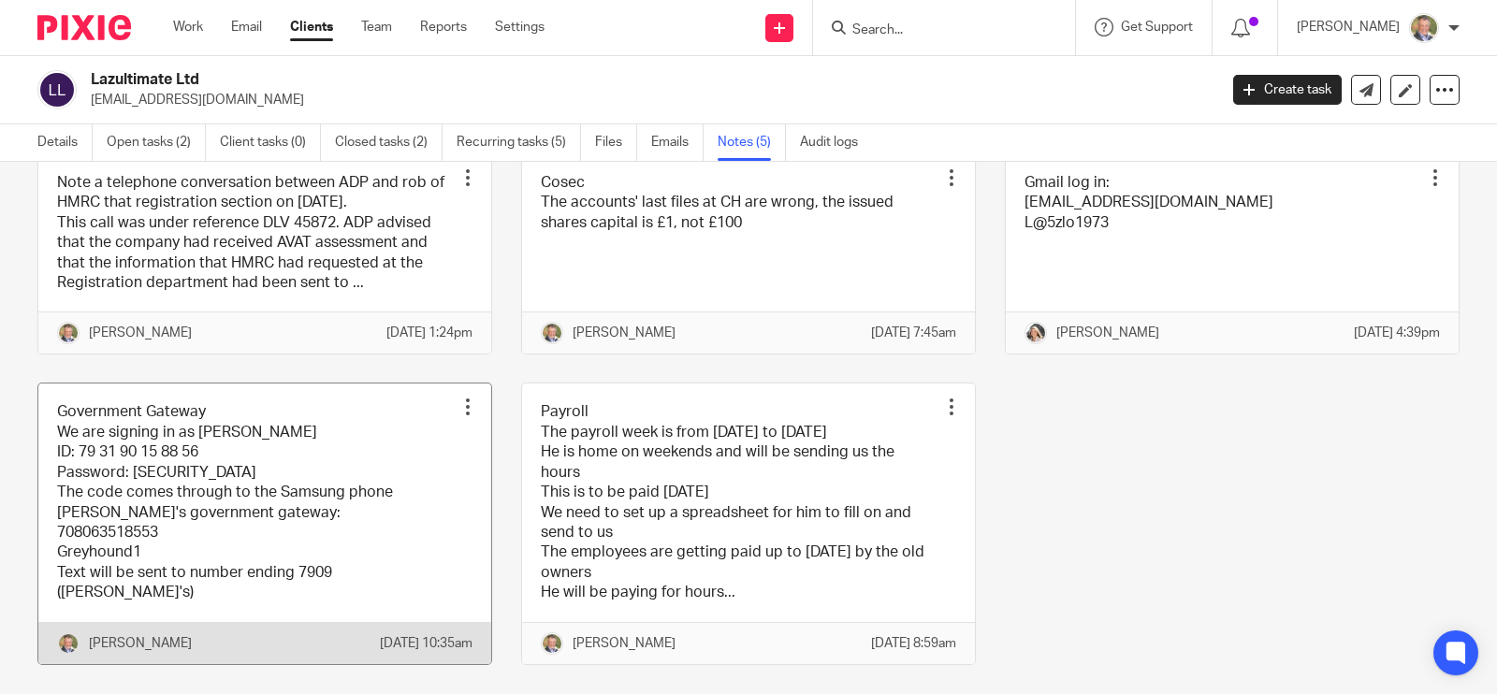
click at [148, 490] on link at bounding box center [264, 524] width 453 height 280
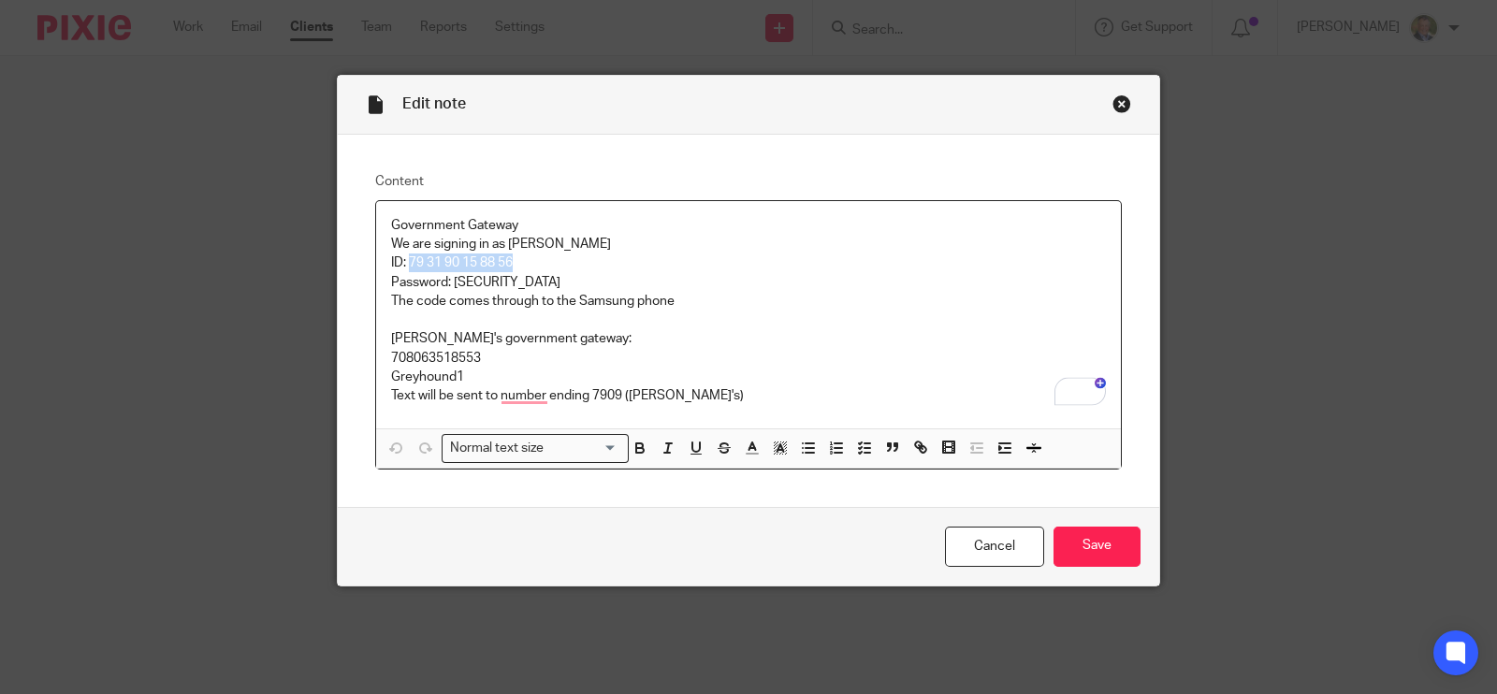
click at [520, 260] on p "ID: 79 31 90 15 88 56" at bounding box center [748, 263] width 715 height 19
drag, startPoint x: 487, startPoint y: 320, endPoint x: 474, endPoint y: 299, distance: 24.4
click at [487, 317] on p "To enrich screen reader interactions, please activate Accessibility in Grammarl…" at bounding box center [748, 320] width 715 height 19
drag, startPoint x: 449, startPoint y: 283, endPoint x: 553, endPoint y: 283, distance: 103.9
click at [553, 283] on p "Password: [SECURITY_DATA]" at bounding box center [748, 282] width 715 height 19
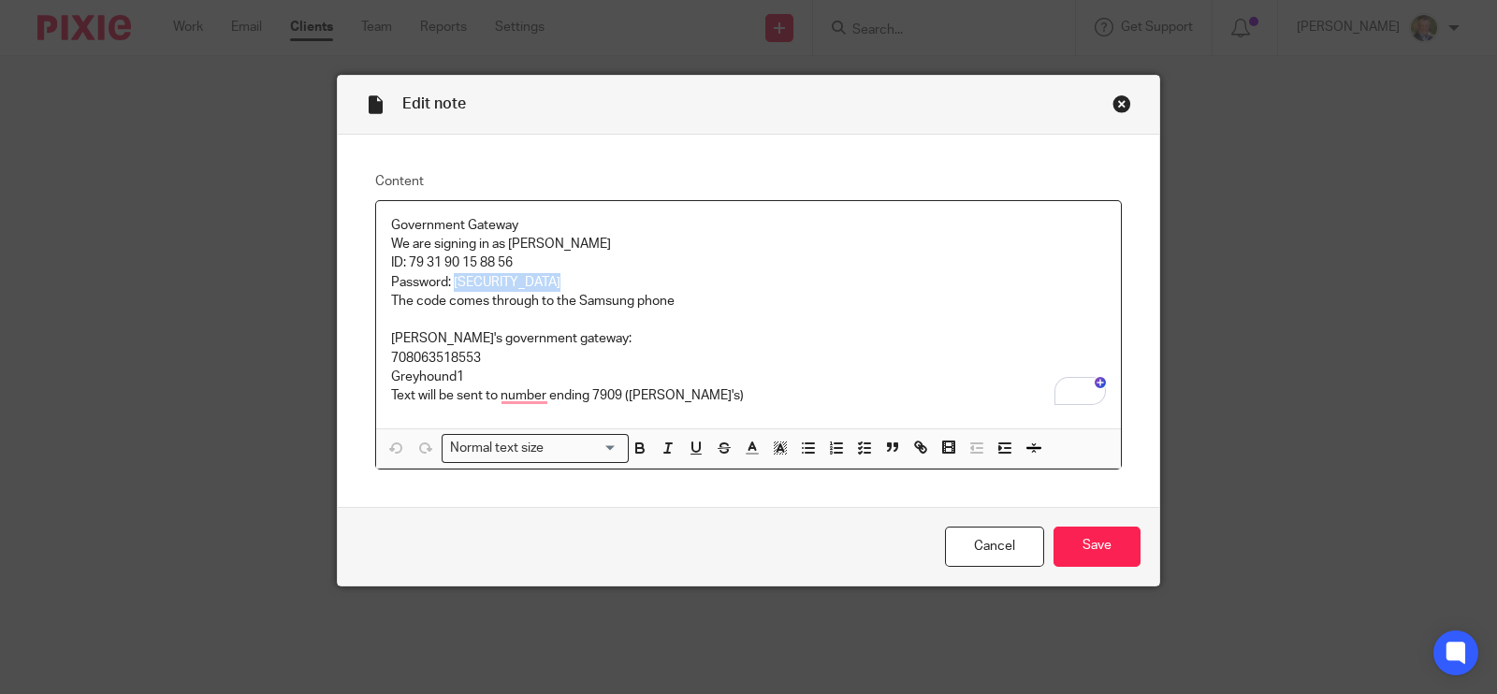
copy p "DogBattonFish56"
click at [992, 548] on link "Cancel" at bounding box center [994, 547] width 99 height 40
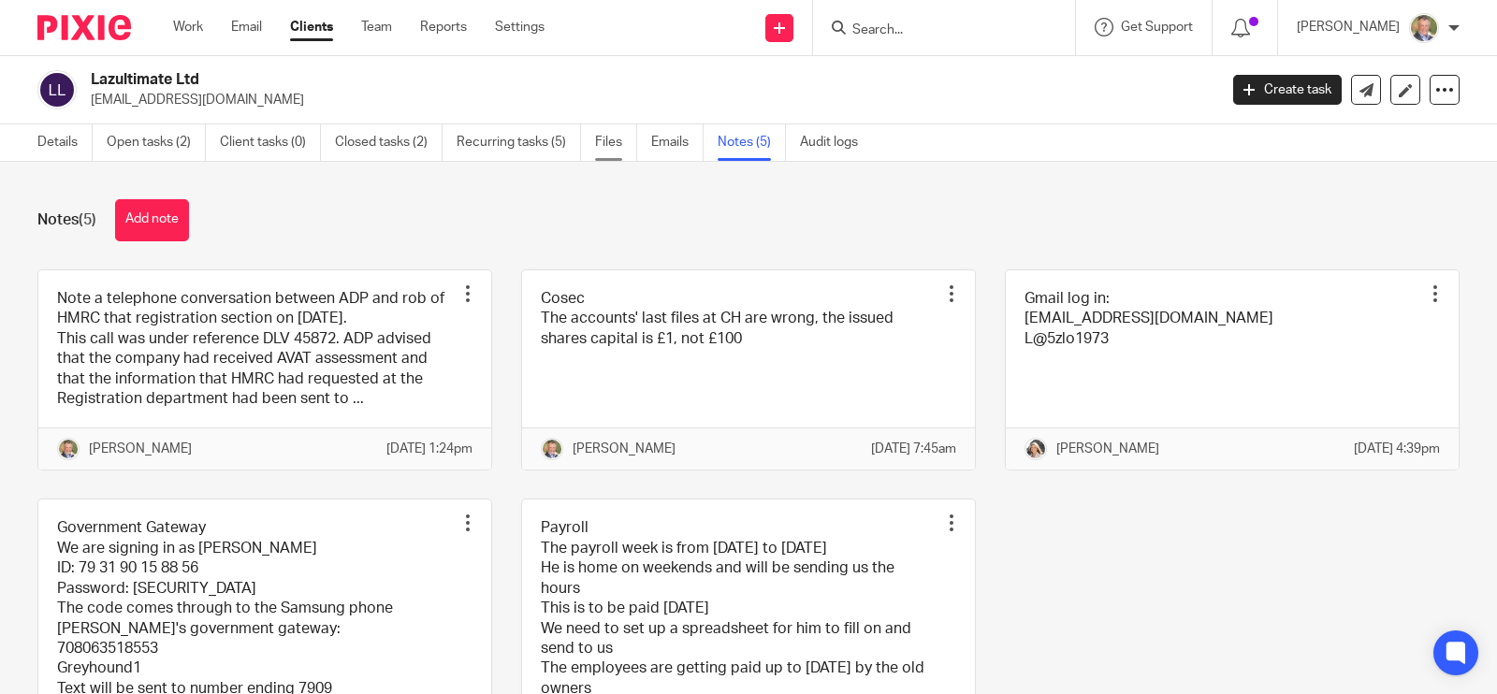
click at [621, 142] on link "Files" at bounding box center [616, 142] width 42 height 36
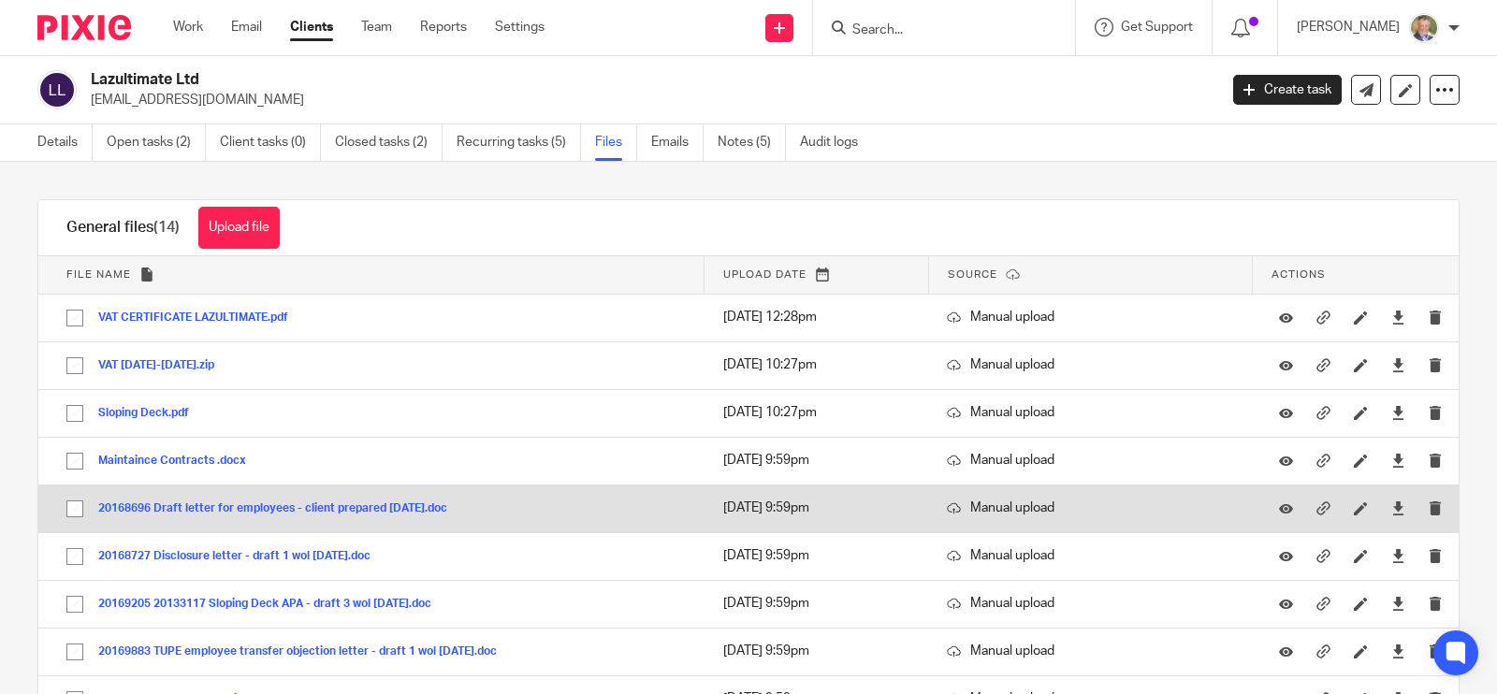
scroll to position [350, 0]
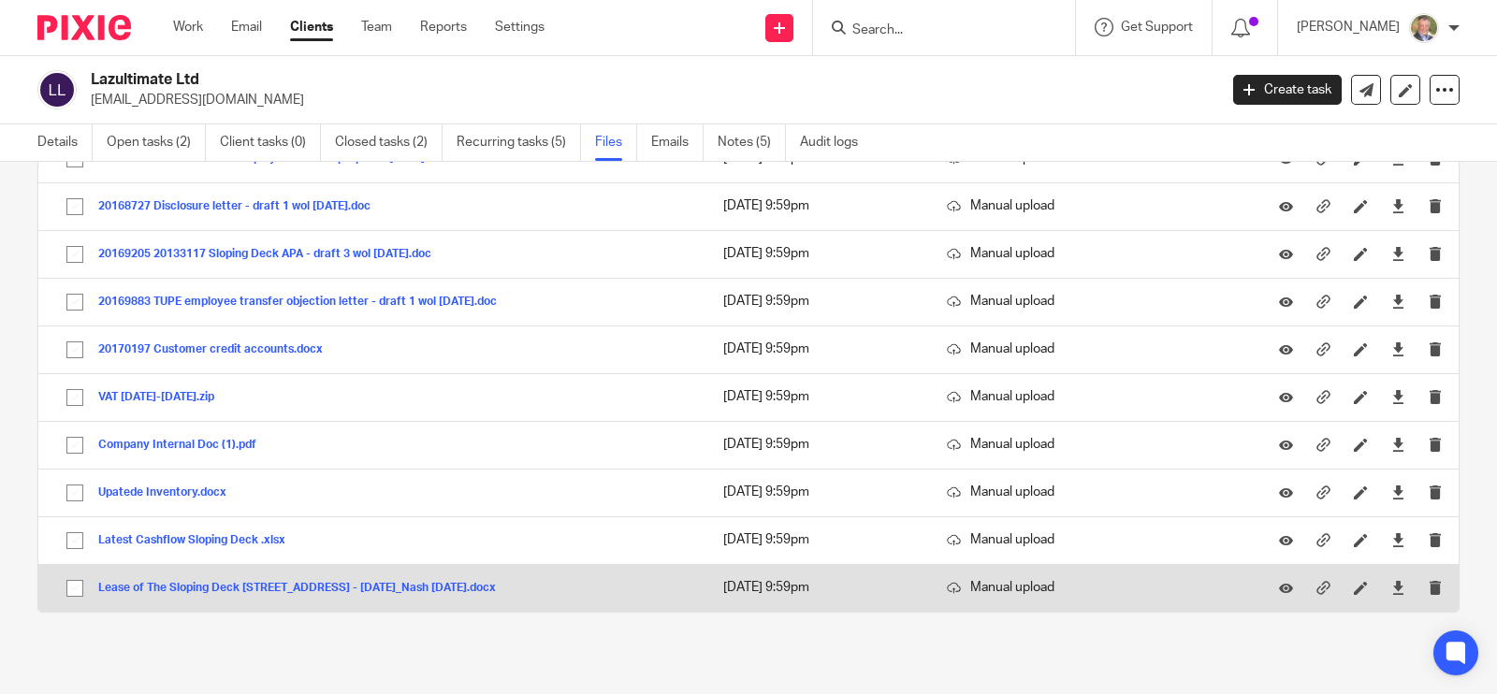
click at [369, 584] on button "Lease of The Sloping Deck [STREET_ADDRESS] - [DATE]_Nash [DATE].docx" at bounding box center [304, 588] width 412 height 13
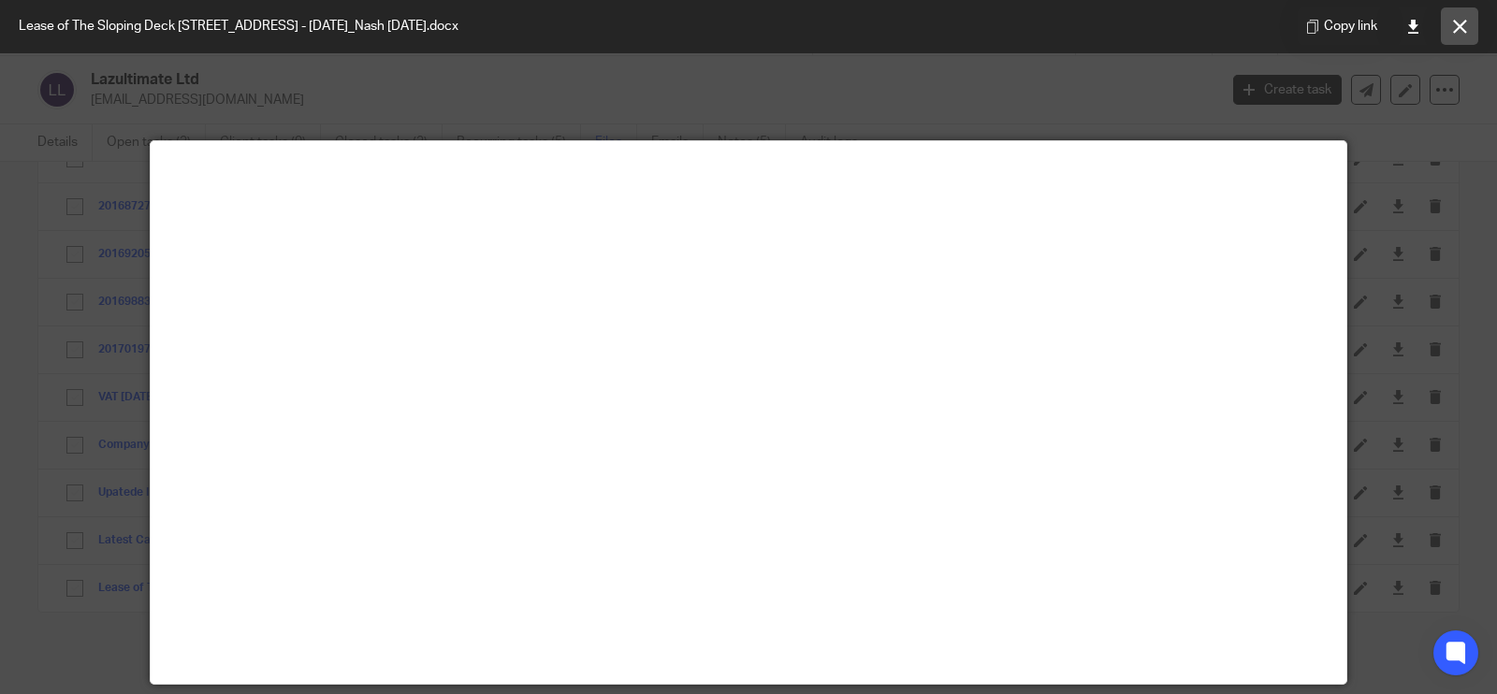
click at [1458, 30] on icon at bounding box center [1460, 27] width 14 height 14
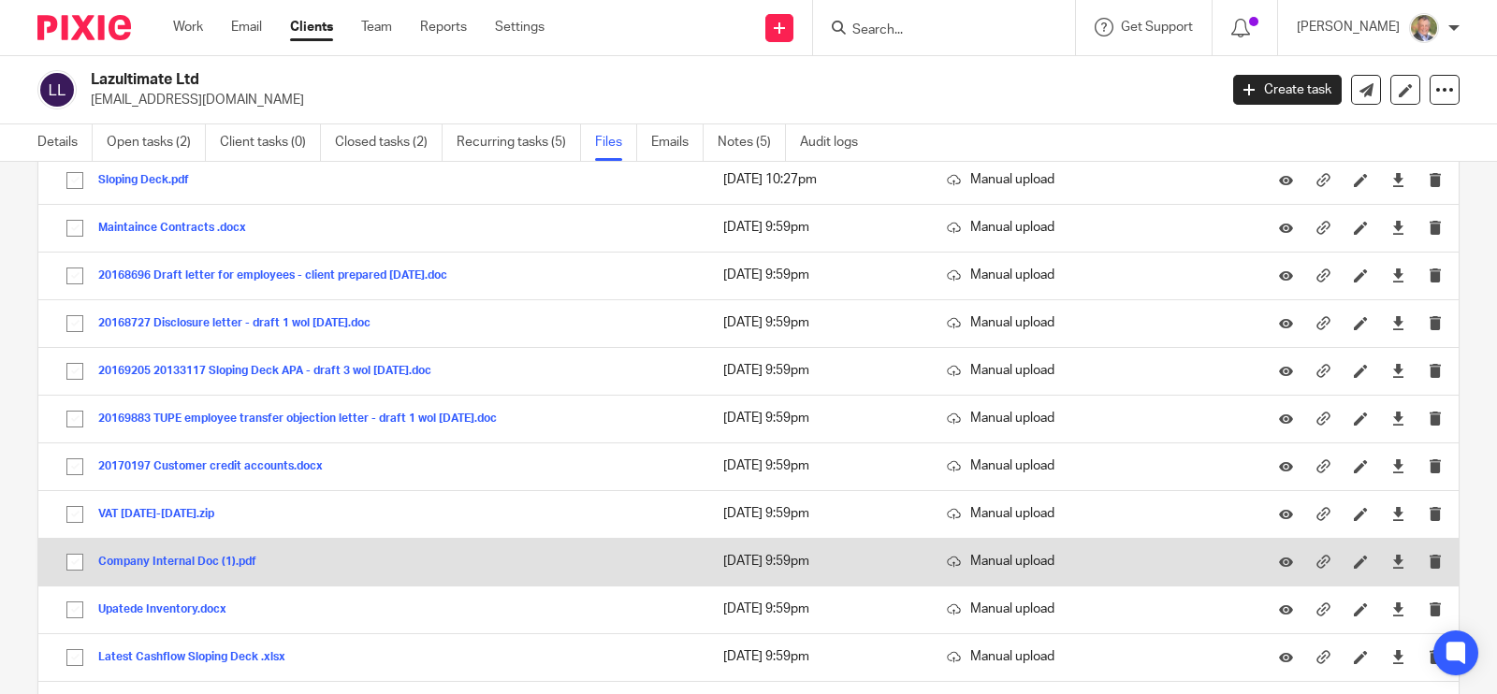
scroll to position [0, 0]
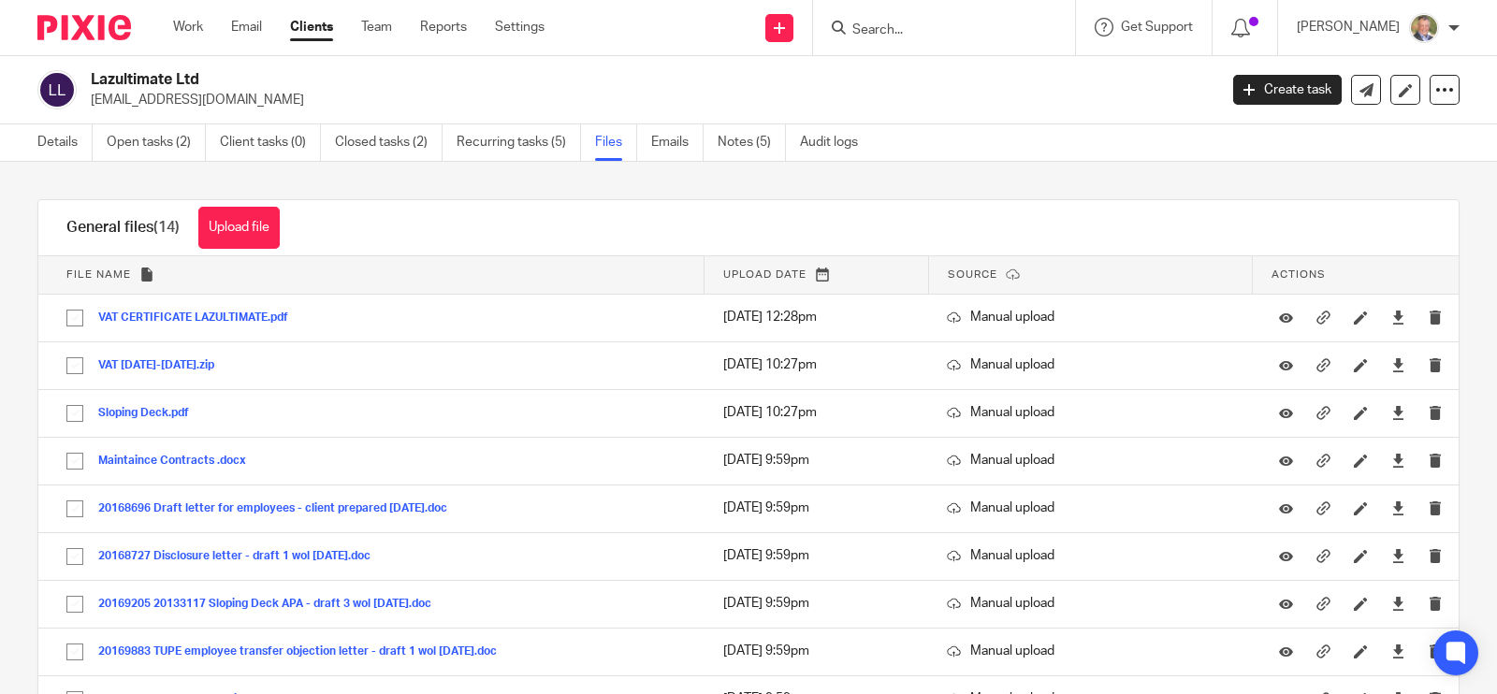
drag, startPoint x: 1047, startPoint y: 151, endPoint x: 1137, endPoint y: 109, distance: 98.8
click at [1047, 151] on div "Details Open tasks (2) Client tasks (0) Closed tasks (2) Recurring tasks (5) Fi…" at bounding box center [748, 142] width 1497 height 37
